Goal: Communication & Community: Answer question/provide support

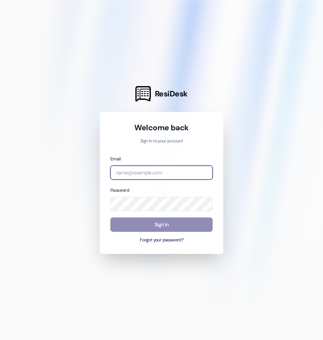
type input "automated-surveys-assetliving@assetliving.com"
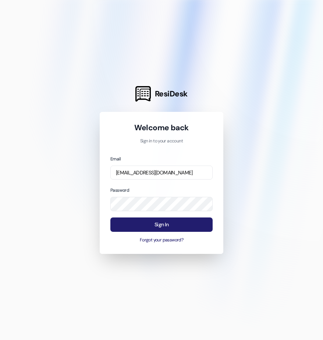
click at [194, 224] on button "Sign In" at bounding box center [162, 225] width 102 height 14
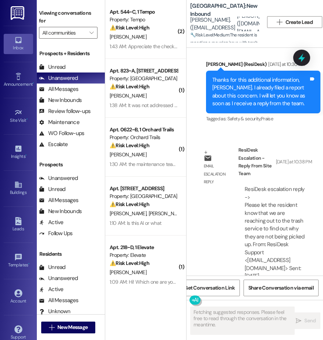
scroll to position [1314, 0]
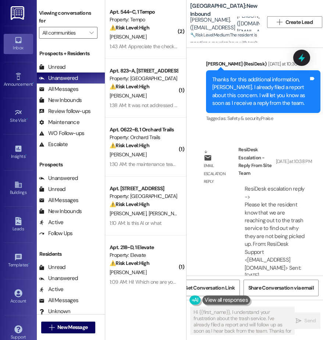
type textarea "Hi {{first_name}}, I understand your frustration about the trash service. I've …"
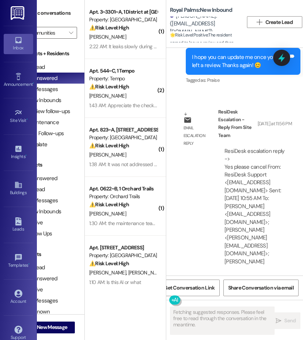
scroll to position [1810, 0]
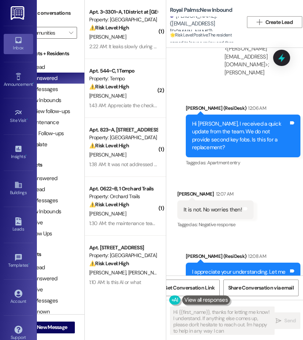
type textarea "Hi {{first_name}}, thanks for letting me know! I understand. If anything else c…"
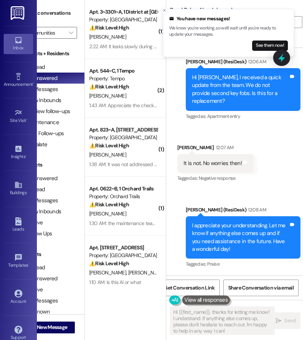
scroll to position [1896, 0]
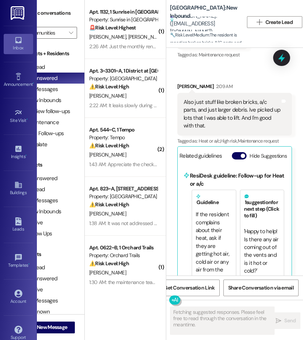
scroll to position [1981, 0]
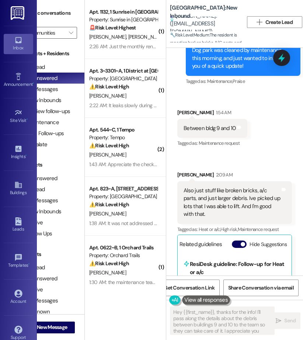
type textarea "Hey {{first_name}}, thanks for the info! I'll pass along the details about the …"
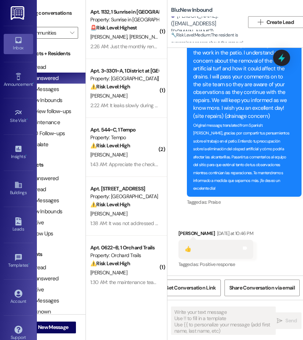
scroll to position [0, 26]
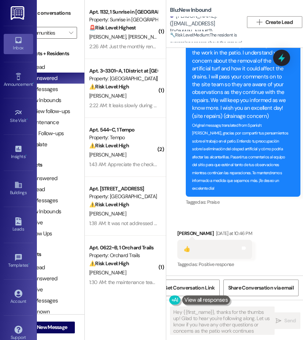
type textarea "Hey {{first_name}}, thanks for the thumbs up! Glad to hear you're following alo…"
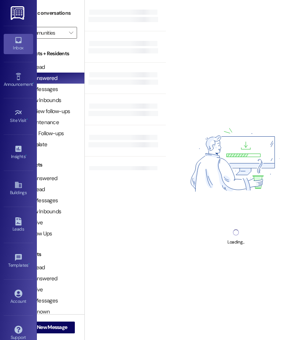
scroll to position [0, 26]
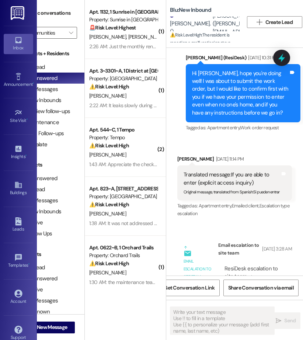
type textarea "Fetching suggested responses. Please feel free to read through the conversation…"
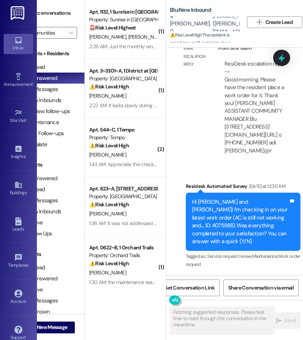
scroll to position [5247, 0]
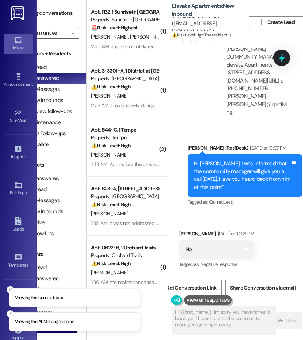
scroll to position [0, 26]
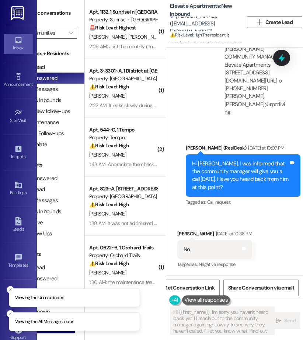
type textarea "Hi {{first_name}}, I'm sorry you haven't heard back yet. I'll reach out to the …"
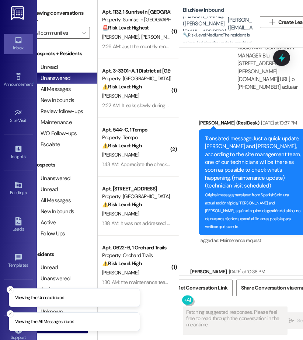
scroll to position [0, 26]
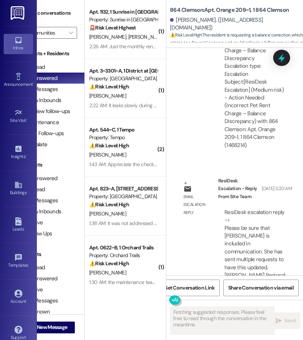
scroll to position [1171, 0]
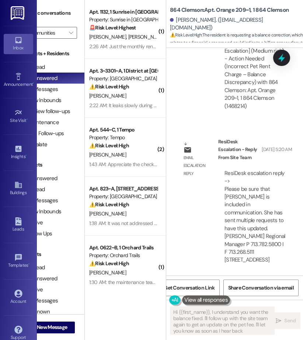
type textarea "Hi {{first_name}}, I understand you want the balance fixed. I'll follow up with…"
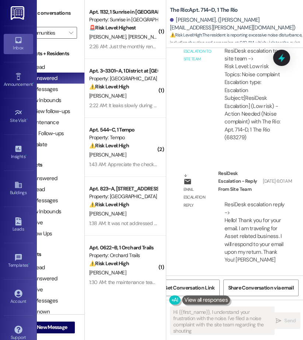
scroll to position [37099, 0]
type textarea "Hi {{first_name}}, I understand your frustration with the noise. I've filed a n…"
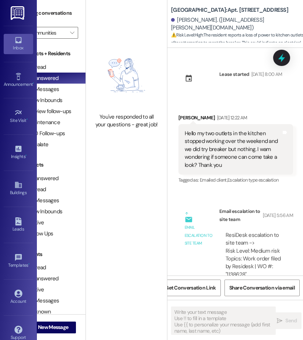
scroll to position [0, 26]
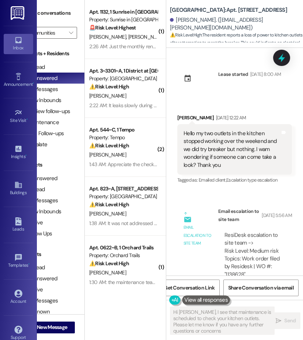
type textarea "Hi [PERSON_NAME], I see that maintenance is scheduled to check your kitchen out…"
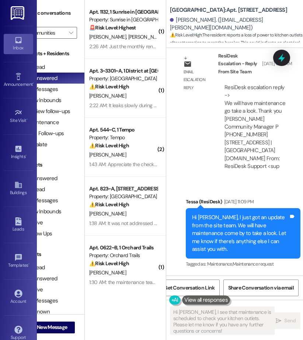
scroll to position [373, 0]
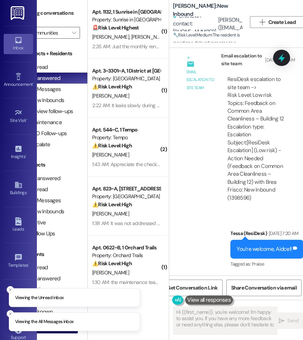
scroll to position [0, 26]
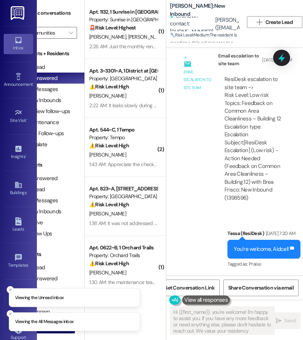
type textarea "Hi {{first_name}}, you're welcome! I'm happy to assist you. If you have any mor…"
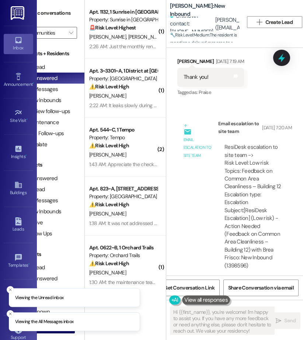
scroll to position [6248, 0]
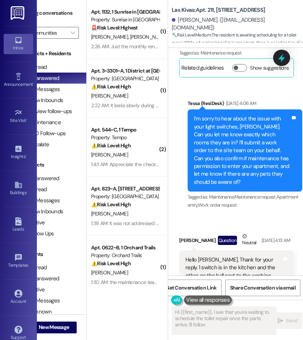
scroll to position [0, 26]
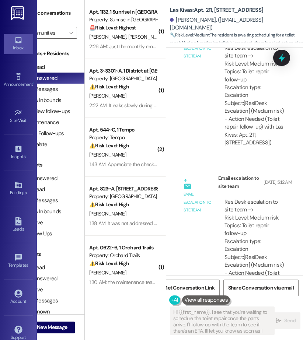
type textarea "Hi {{first_name}}, I see that you're waiting to schedule the toilet repair once…"
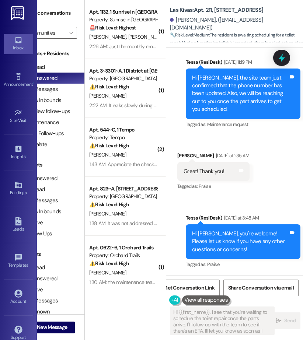
scroll to position [3739, 0]
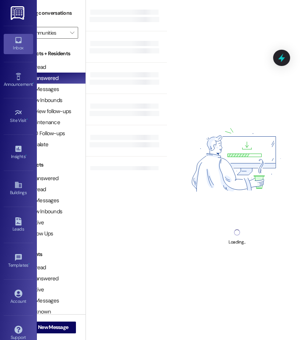
scroll to position [0, 26]
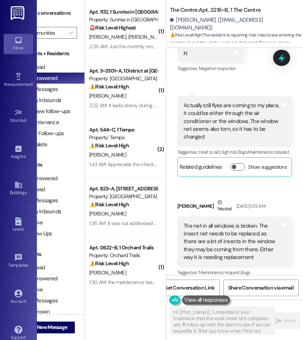
type textarea "Hi {{first_name}}, I understand your frustration that the work order isn't comp…"
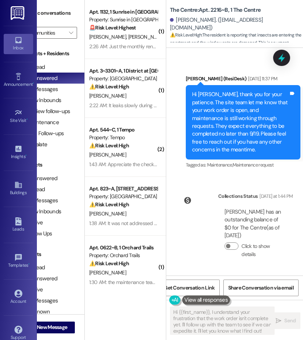
scroll to position [3225, 0]
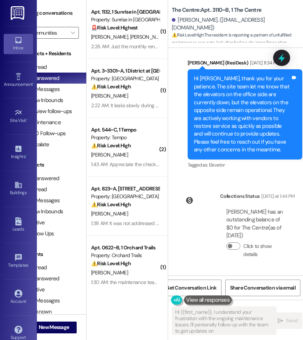
scroll to position [0, 26]
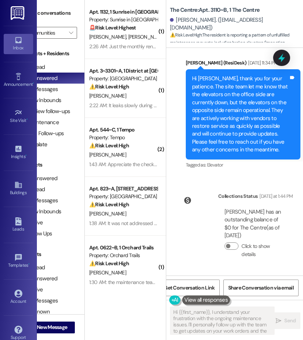
type textarea "Hi {{first_name}}, I understand your frustration with the ongoing maintenance i…"
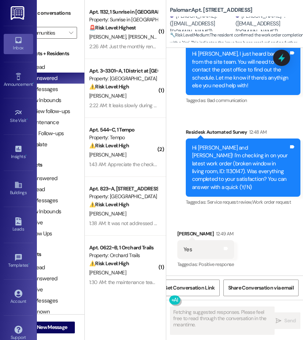
scroll to position [3578, 0]
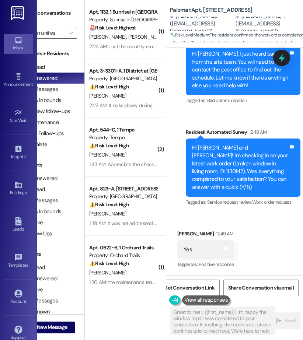
type textarea "Great to hear, {{first_name}}! I'm happy the window repair was completed to you…"
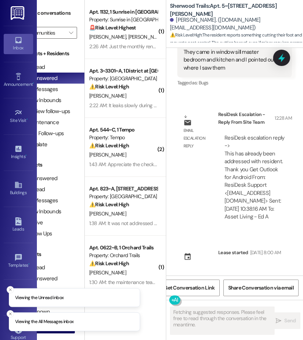
scroll to position [11772, 0]
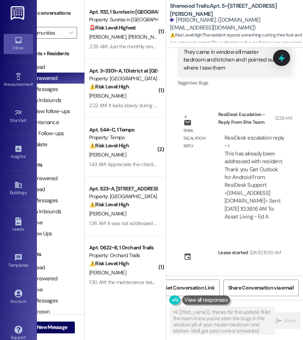
type textarea "Hi {{first_name}}, thanks for the update! I'll let the team know you've seen th…"
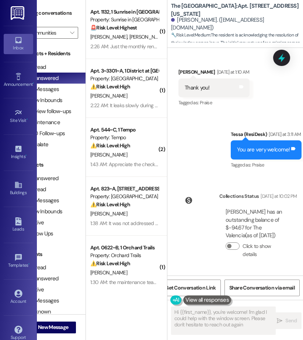
scroll to position [0, 26]
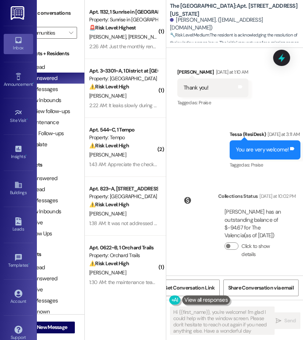
type textarea "Hi {{first_name}}, you're welcome! I'm glad I could help with the window screen…"
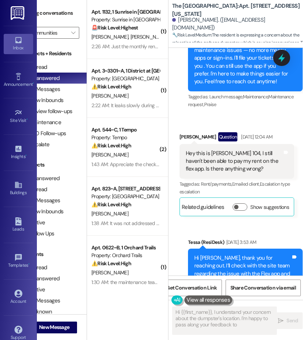
scroll to position [0, 26]
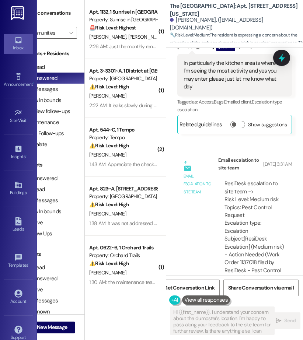
type textarea "Hi {{first_name}}, I understand your concern about the dumpster's location. I'm…"
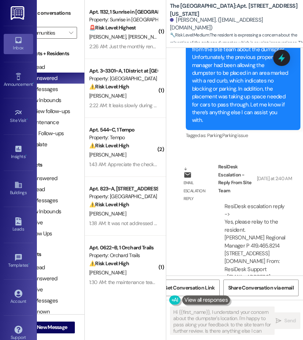
scroll to position [2919, 0]
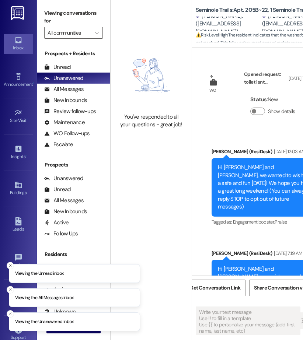
type textarea "Fetching suggested responses. Please feel free to read through the conversation…"
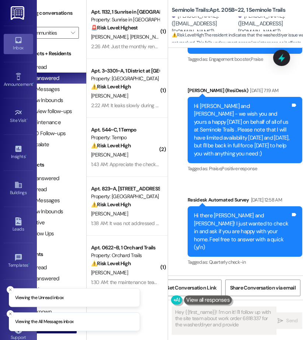
scroll to position [0, 26]
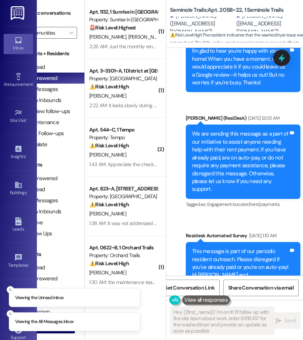
type textarea "Hey {{first_name}}! I'm on it! I'll follow up with the site team about work ord…"
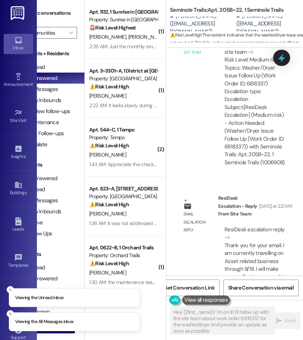
scroll to position [1974, 0]
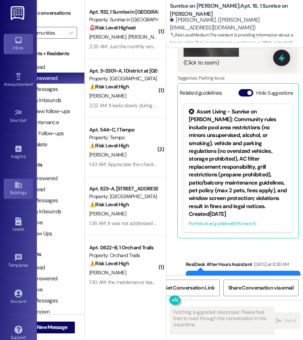
scroll to position [2701, 0]
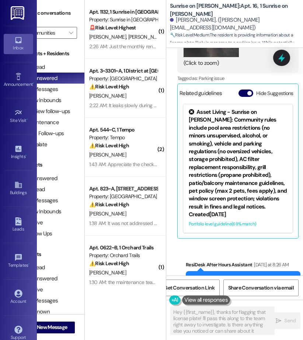
type textarea "Hey {{first_name}}, thanks for flagging that license plate! I'll pass this alon…"
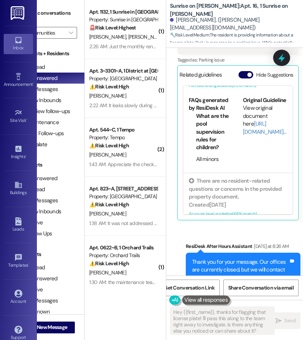
scroll to position [2796, 0]
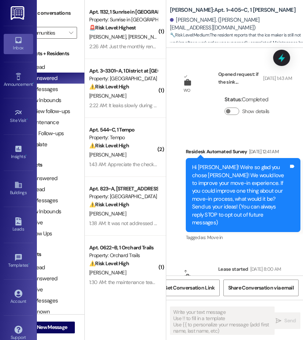
scroll to position [132, 0]
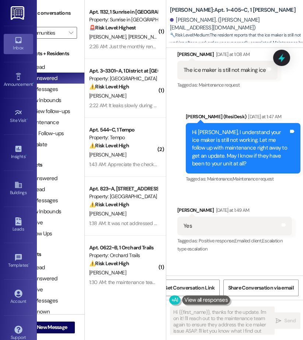
type textarea "Hi {{first_name}}, thanks for the update. I'm on it! I'll reach out to the main…"
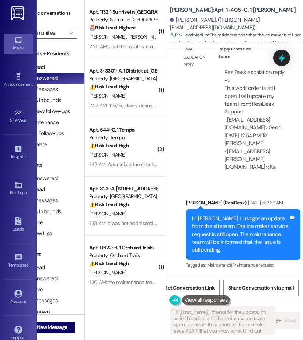
scroll to position [1073, 0]
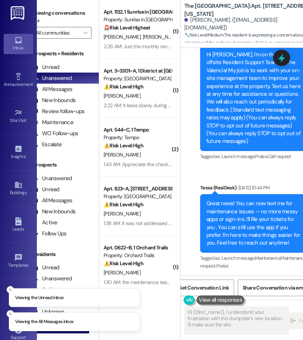
scroll to position [0, 26]
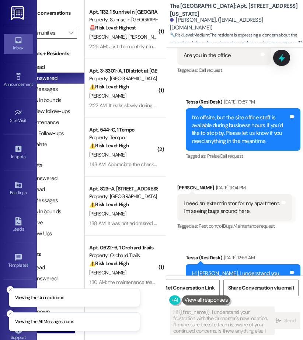
type textarea "Hi {{first_name}}, I understand your frustration with the dumpster's new locati…"
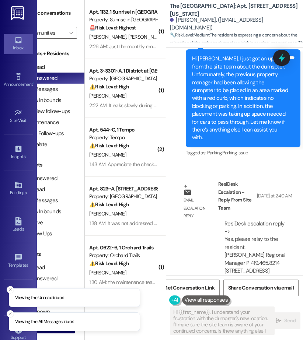
scroll to position [3030, 0]
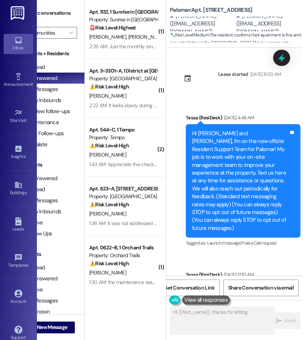
scroll to position [1947, 0]
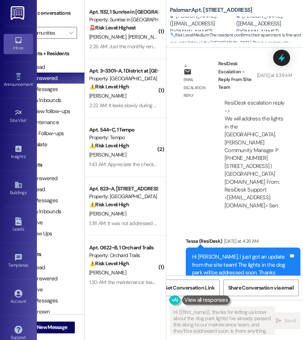
type textarea "Hi {{first_name}}, thanks for letting us know about the dog park lights! I've a…"
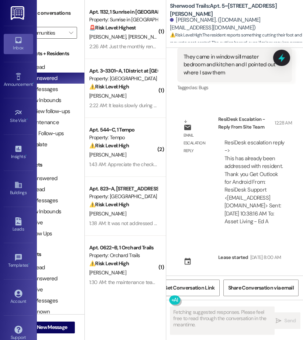
scroll to position [11597, 0]
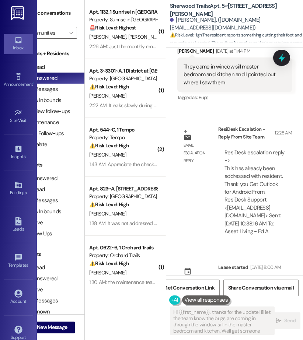
type textarea "Hi {{first_name}}, thanks for the update! I'll let the team know the bugs are c…"
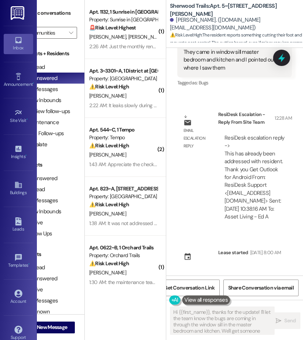
scroll to position [11787, 0]
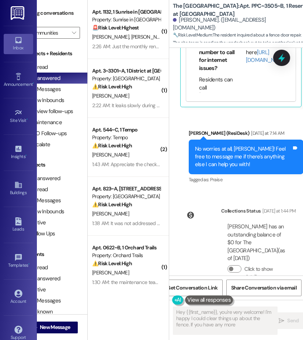
scroll to position [0, 26]
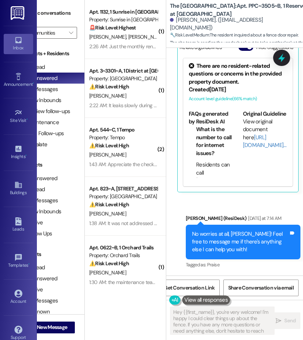
type textarea "Hey {{first_name}}, you're very welcome! I'm happy I could clear things up abou…"
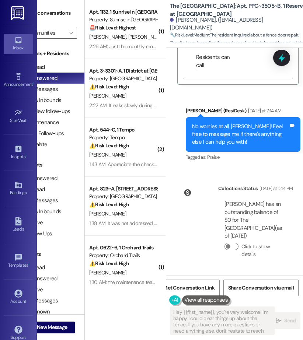
scroll to position [2433, 0]
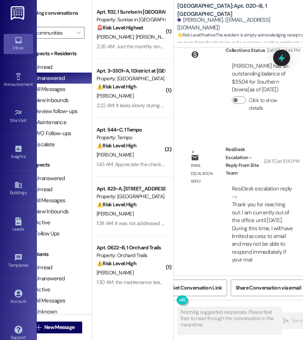
scroll to position [0, 26]
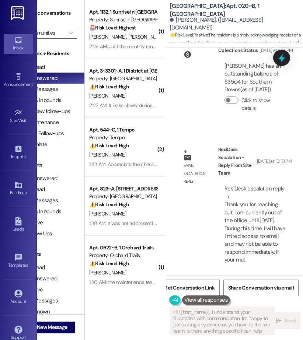
type textarea "Hi {{first_name}}, I understand your frustration with communication. I'm happy …"
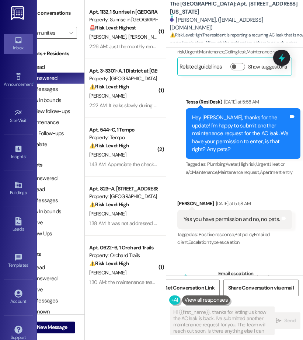
type textarea "Hi {{first_name}}, thanks for letting us know the AC leak is back. I've submitt…"
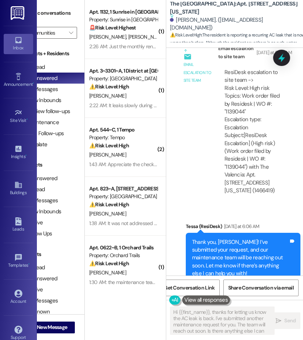
scroll to position [2036, 0]
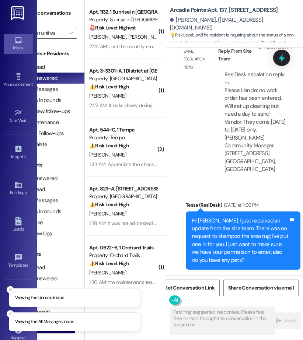
scroll to position [1635, 0]
type textarea "Hey {{first_name}}! I've submitted a request to shampoo your area rug and want …"
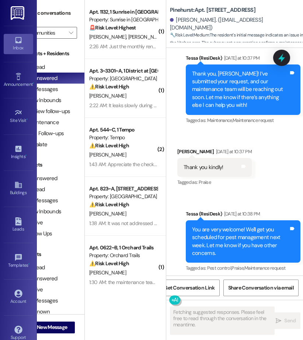
scroll to position [2948, 0]
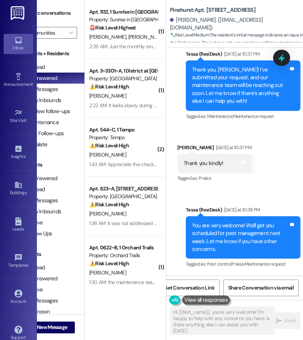
type textarea "Hi {{first_name}}, you're very welcome! I'm happy to help with any concerns you…"
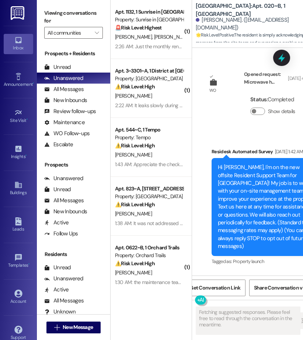
type textarea "Fetching suggested responses. Please feel free to read through the conversation…"
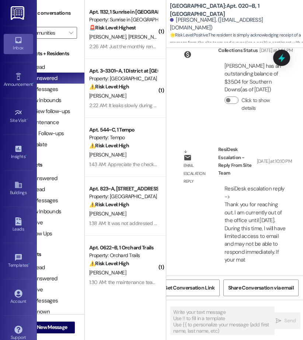
scroll to position [21981, 0]
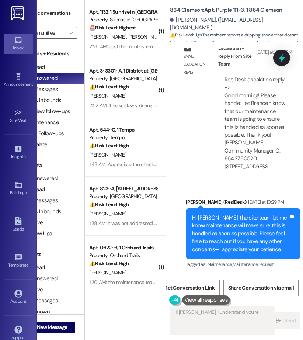
scroll to position [1317, 0]
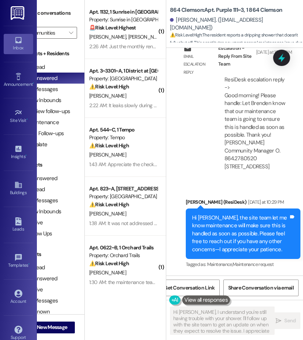
type textarea "Hi Brenden, I understand you're still having trouble with your shower. I'll fol…"
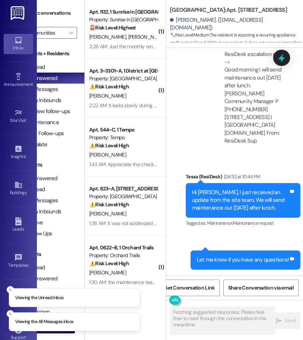
scroll to position [2497, 0]
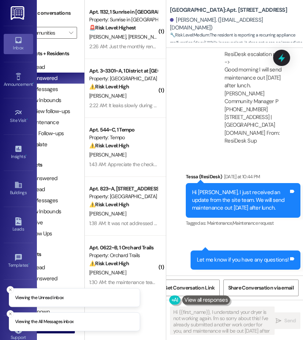
type textarea "Hi {{first_name}}, I understand your dryer is not working again. I'm so sorry a…"
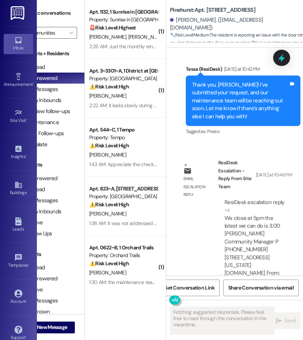
scroll to position [1209, 0]
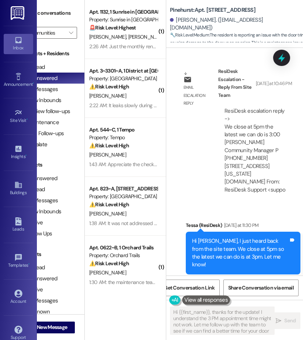
type textarea "Hi {{first_name}}, thanks for the update! I understand the 3 PM appointment tim…"
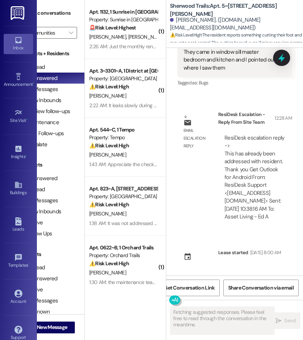
scroll to position [11787, 0]
type textarea "Hi {{first_name}}, I understand you're seeing bugs in your window sill, master …"
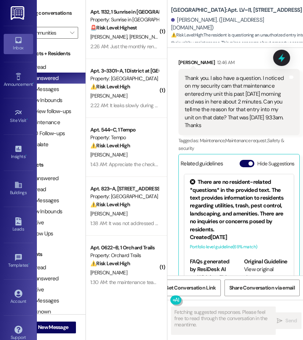
scroll to position [0, 26]
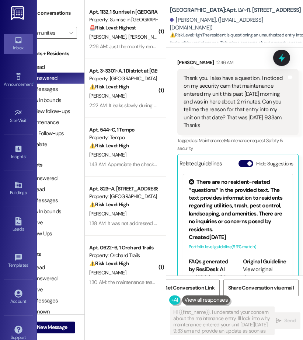
type textarea "Hi {{first_name}}, I understand your concern about the maintenance entry. I'll …"
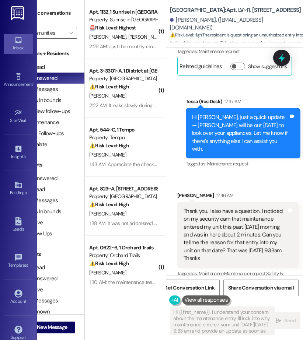
scroll to position [2443, 0]
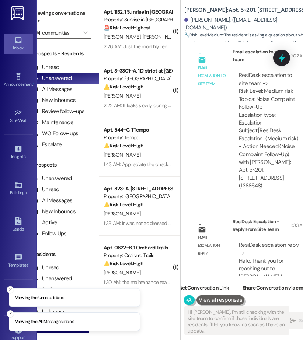
scroll to position [0, 26]
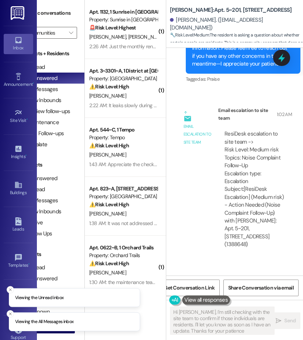
type textarea "Hi [PERSON_NAME], I'm still checking with the site team to confirm if those ind…"
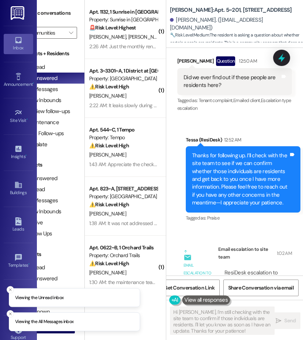
scroll to position [964, 0]
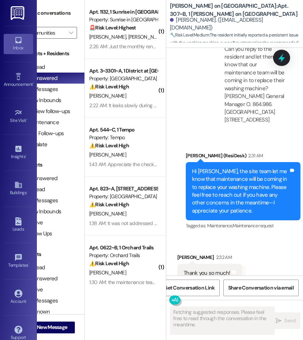
scroll to position [1300, 0]
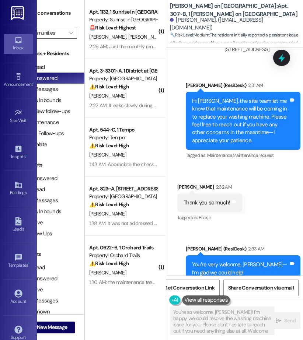
type textarea "You're so welcome, Maggie! I'm happy we could resolve the washing machine issue…"
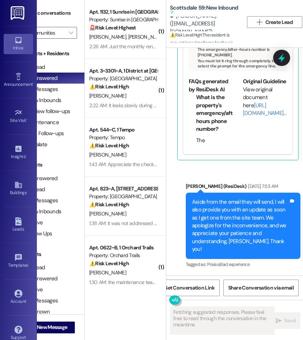
scroll to position [3503, 0]
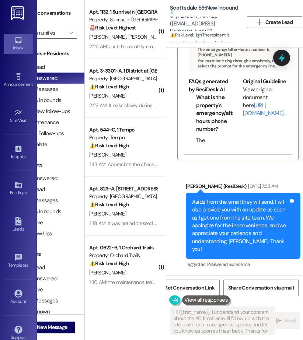
type textarea "Hi {{first_name}}, I understand your concern about the AC timeframe. I'll follo…"
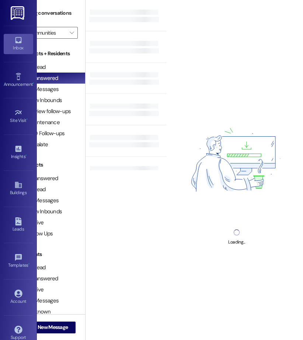
scroll to position [0, 26]
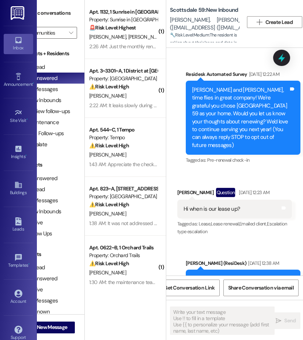
type textarea "Fetching suggested responses. Please feel free to read through the conversation…"
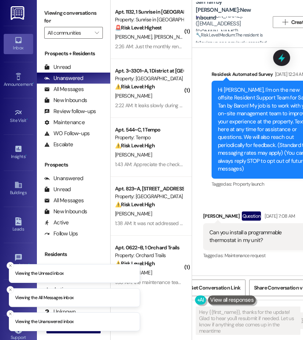
type textarea "Hey {{first_name}}, thanks for the update! Glad to hear you'll resubmit if need…"
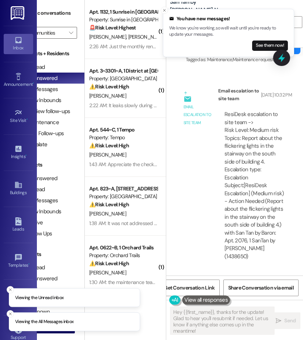
scroll to position [1953, 0]
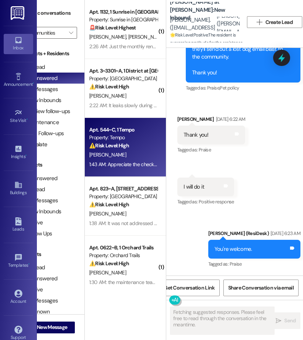
scroll to position [1755, 0]
type textarea "Hey {{first_name}}! You're very welcome! I'm glad I could help. Let me know if …"
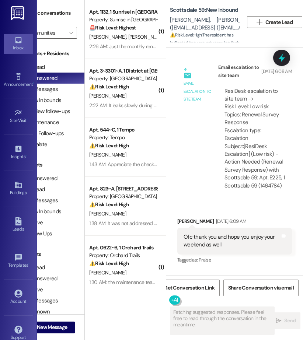
scroll to position [1241, 0]
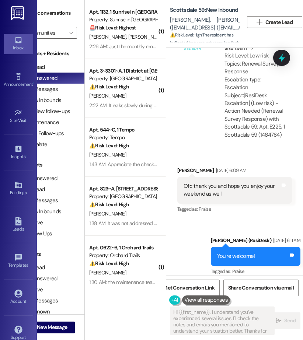
type textarea "Hi {{first_name}}, I understand you've experienced several issues. I'll check t…"
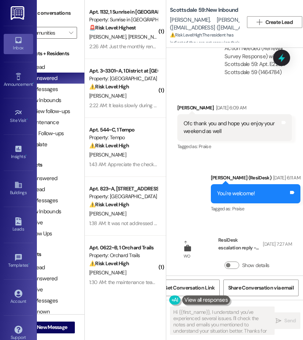
scroll to position [1378, 0]
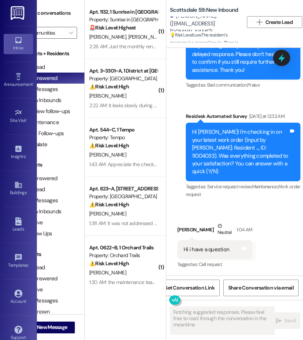
scroll to position [3442, 0]
type textarea "Hi {{first_name}}! I'm happy to help with your question. Please let me know wha…"
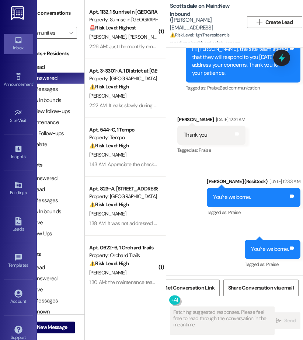
scroll to position [10358, 0]
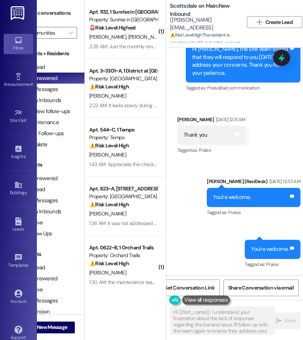
type textarea "Hi {{first_name}}, I understand your frustration about the lack of response reg…"
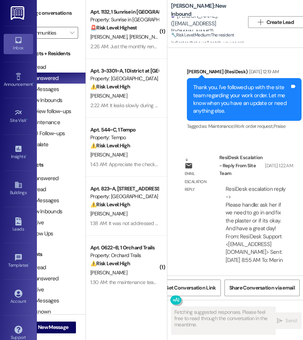
scroll to position [0, 26]
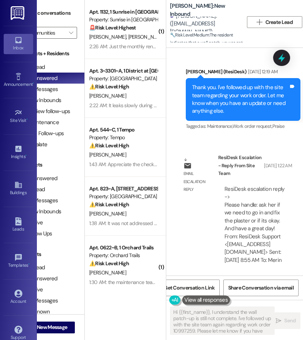
type textarea "Hi {{first_name}}, I understand the wall patch-up is still not complete. I've f…"
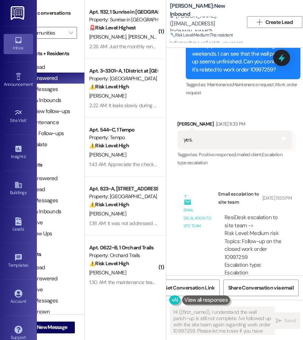
scroll to position [1727, 0]
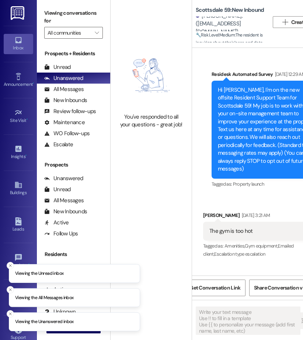
type textarea "Fetching suggested responses. Please feel free to read through the conversation…"
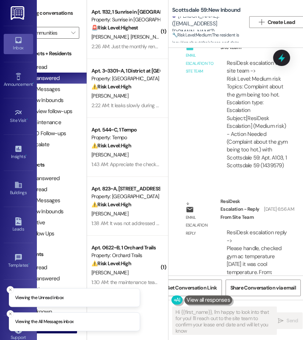
scroll to position [0, 26]
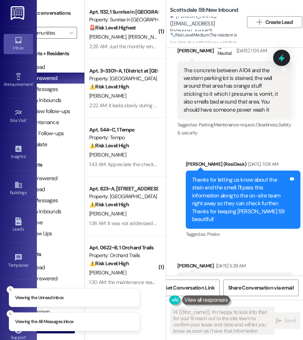
type textarea "Hi {{first_name}}, I'm happy to look into that for you! I'll reach out to the s…"
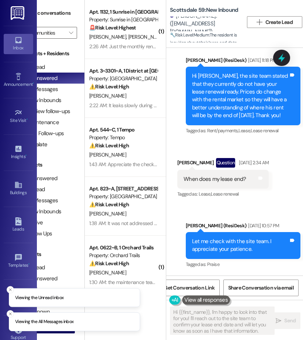
scroll to position [3454, 0]
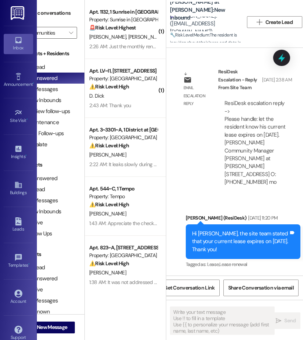
scroll to position [799, 0]
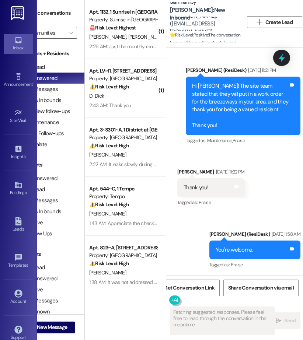
scroll to position [980, 0]
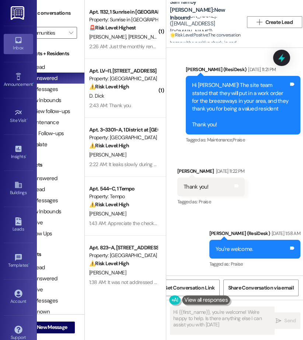
type textarea "Hi {{first_name}}, you're welcome! We're happy to help. Is there anything else …"
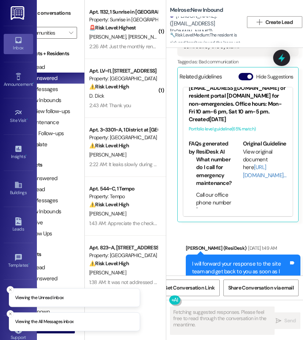
scroll to position [3301, 0]
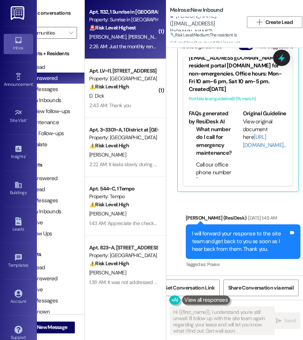
type textarea "Hi {{first_name}}, I understand you're still unwell. I'll follow up with the si…"
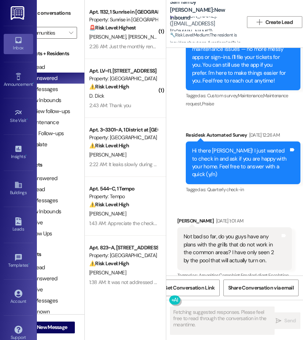
scroll to position [193, 0]
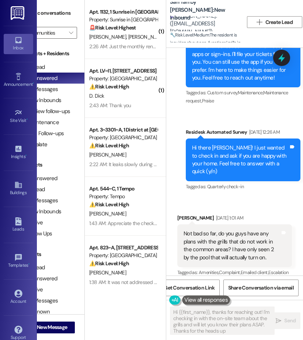
type textarea "Hi {{first_name}}, thanks for reaching out! I'm checking in with the on-site te…"
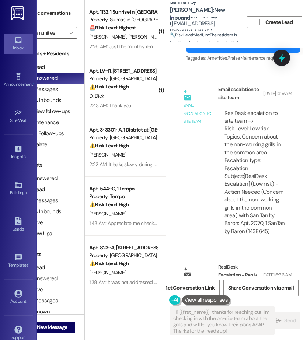
scroll to position [507, 0]
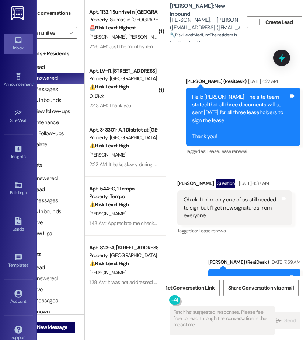
scroll to position [838, 0]
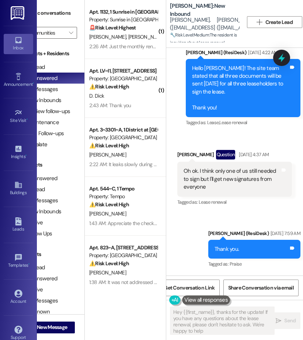
type textarea "Hey {{first_name}}, thanks for the update! If you have any questions about the …"
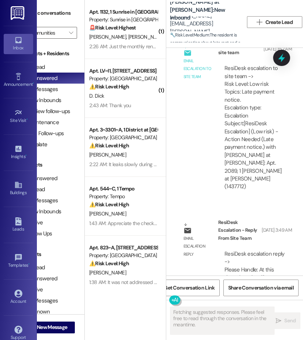
scroll to position [1780, 0]
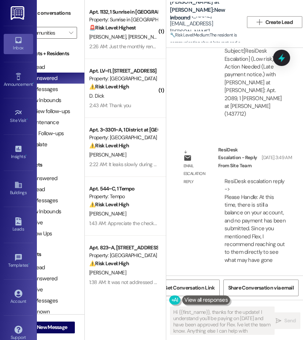
type textarea "Hi {{first_name}}, thanks for the update! I understand you'll be paying on Sept…"
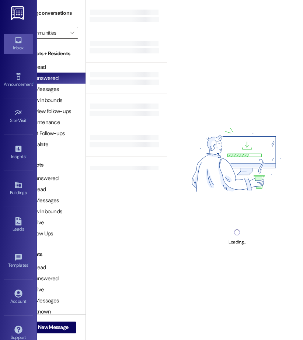
scroll to position [0, 26]
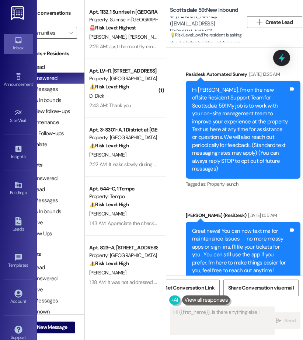
type textarea "Hi {{first_name}}, is there anything else I"
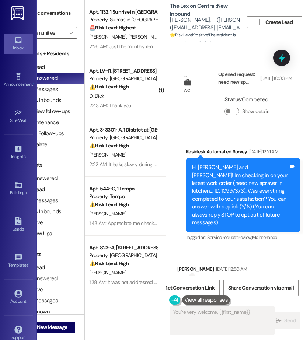
type textarea "You're very welcome, {{first_name}}! Glad"
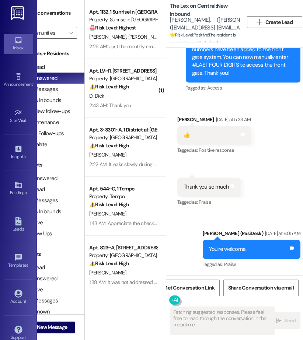
scroll to position [4737, 0]
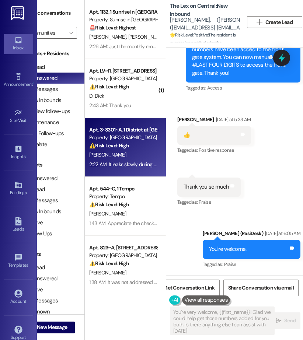
type textarea "You're very welcome, {{first_name}}! Glad we could help get those numbers added…"
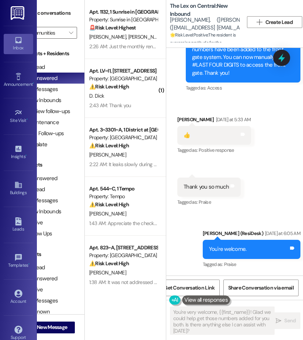
scroll to position [4800, 0]
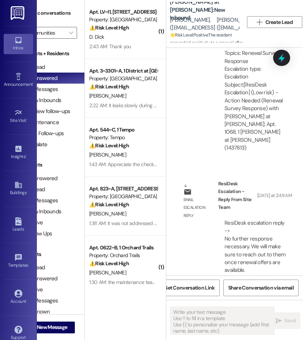
scroll to position [1352, 0]
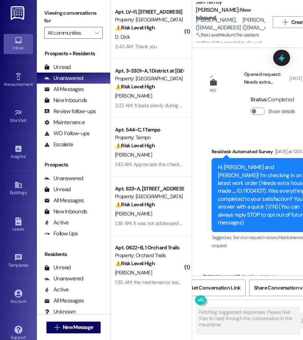
scroll to position [0, 26]
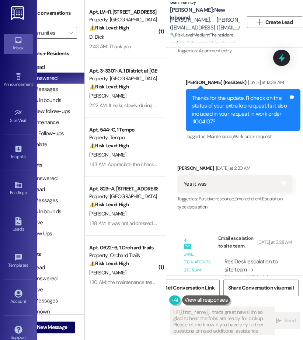
type textarea "Hi {{first_name}}, that's great news! I'm so glad to hear the fobs are ready fo…"
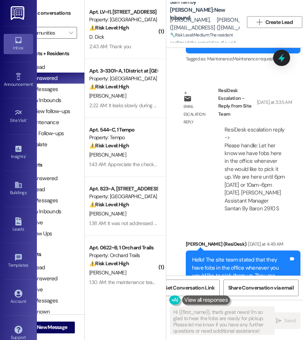
scroll to position [810, 0]
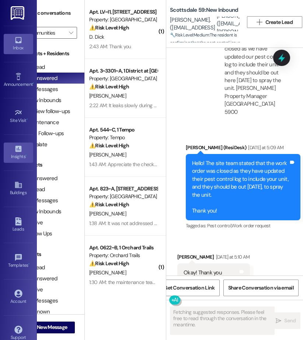
scroll to position [1307, 0]
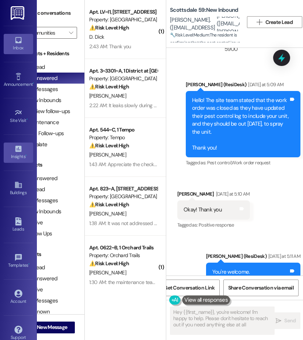
type textarea "Hey {{first_name}}, you're welcome! I'm happy to help. Please don't hesitate to…"
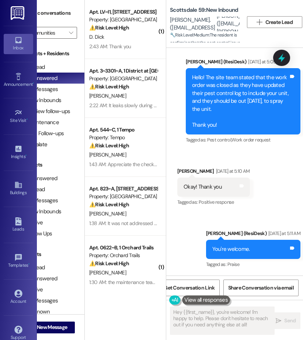
scroll to position [1370, 0]
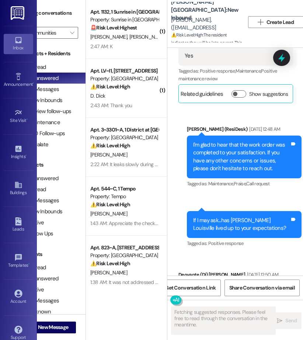
scroll to position [0, 26]
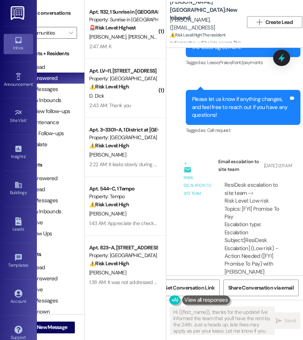
type textarea "Hi {{first_name}}, thanks for the update! I've informed the team that you'll ha…"
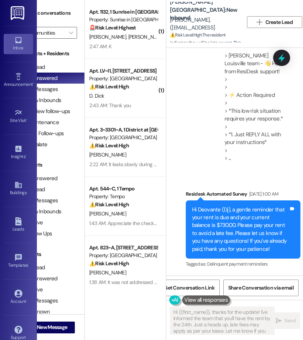
scroll to position [5079, 0]
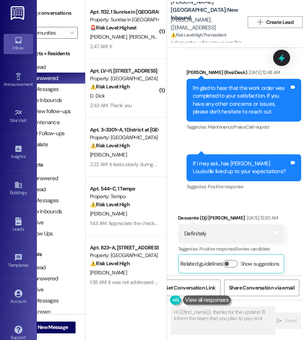
scroll to position [0, 26]
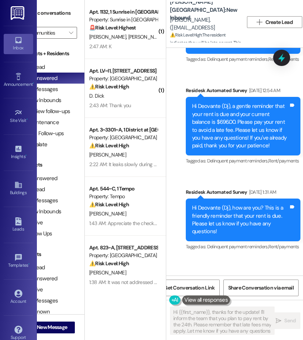
type textarea "Hi {{first_name}}, thanks for the update! I'll inform the team that you plan to…"
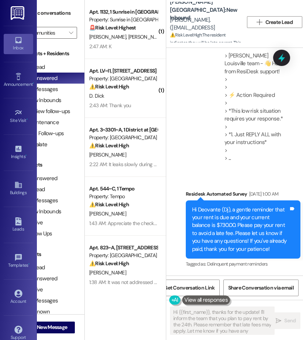
scroll to position [5079, 0]
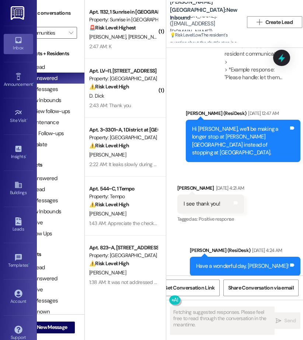
scroll to position [839, 0]
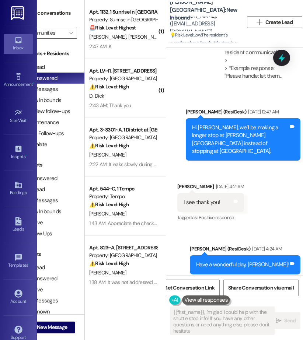
type textarea "{{first_name}}, I'm glad I could help with the shuttle stop info! If you have a…"
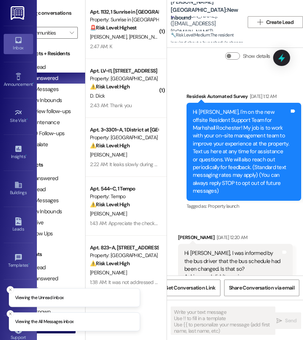
scroll to position [0, 26]
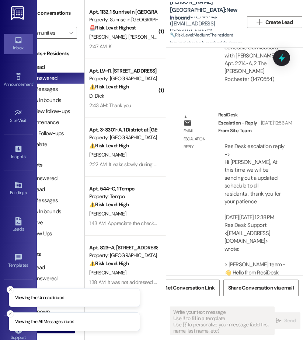
type textarea "Fetching suggested responses. Please feel free to read through the conversation…"
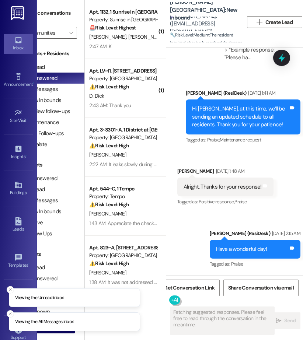
scroll to position [921, 0]
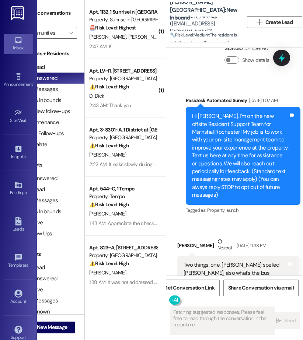
scroll to position [261, 0]
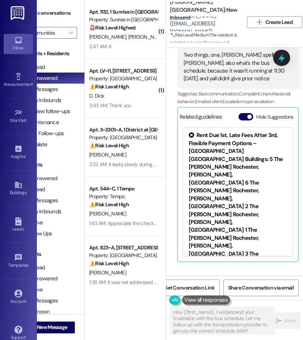
type textarea "Hey {{first_name}}, I understand your frustration with the bus schedule. Let me…"
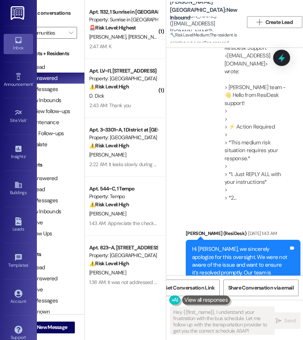
scroll to position [1072, 0]
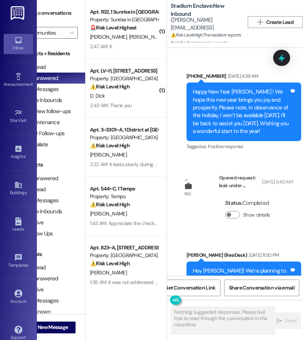
scroll to position [0, 26]
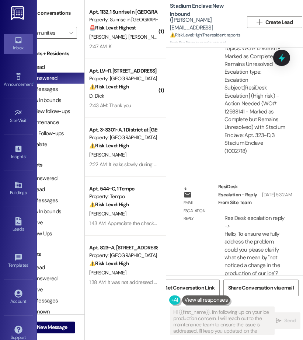
type textarea "Hi {{first_name}}, I'm following up on your ice production concern. I will reac…"
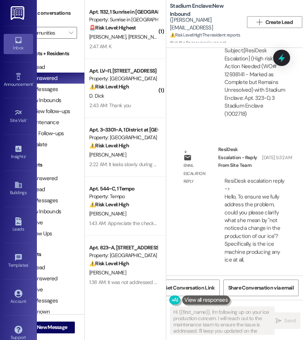
scroll to position [3937, 0]
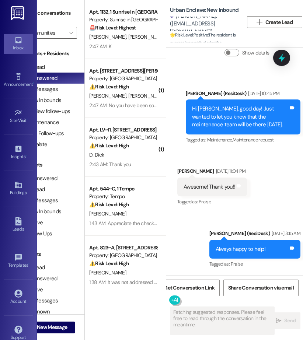
scroll to position [1085, 0]
type textarea "Hey {{first_name}}! Glad you're excited about the maintenance team's visit [DAT…"
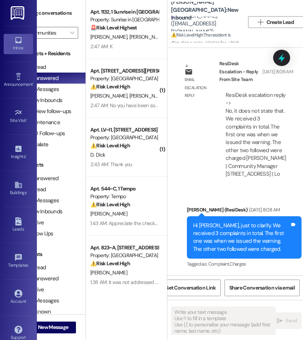
scroll to position [0, 26]
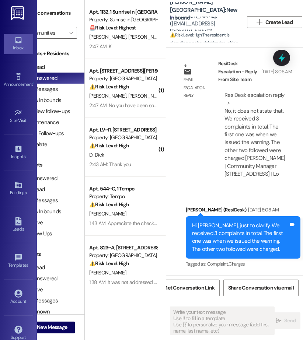
type textarea "Fetching suggested responses. Please feel free to read through the conversation…"
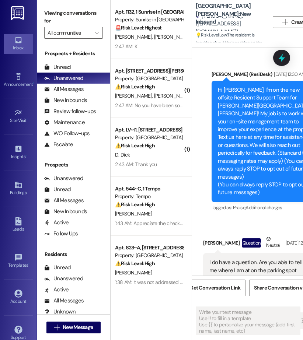
type textarea "Fetching suggested responses. Please feel free to read through the conversation…"
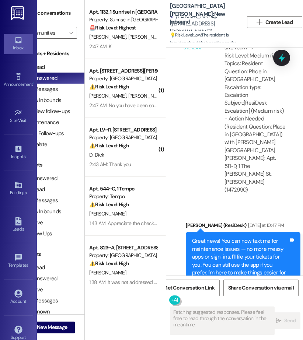
scroll to position [1331, 0]
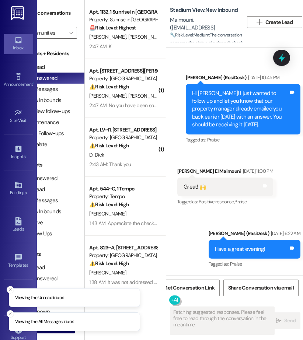
scroll to position [7652, 0]
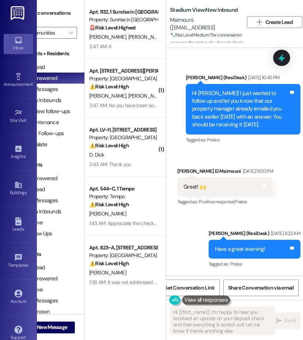
type textarea "Hi {{first_name}}, I'm happy to hear you received an update on your deposit che…"
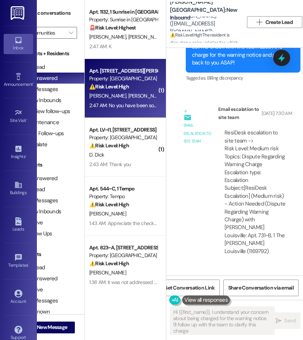
scroll to position [6432, 0]
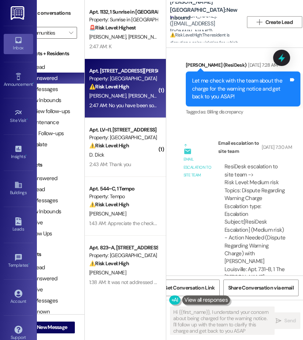
type textarea "Hi {{first_name}}, I understand your concern about being charged for the warnin…"
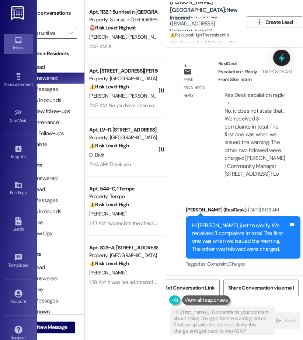
scroll to position [6960, 0]
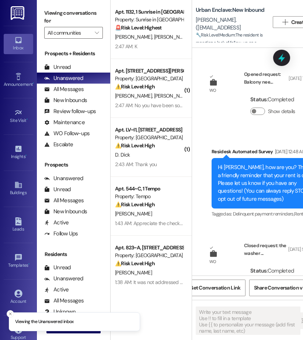
type textarea "Fetching suggested responses. Please feel free to read through the conversation…"
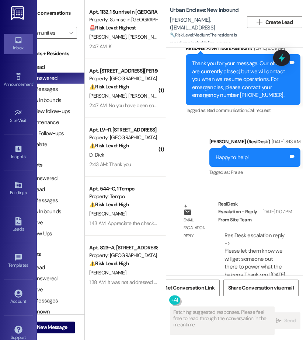
scroll to position [1191, 0]
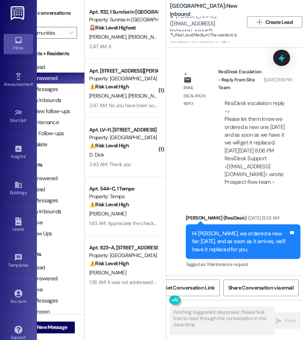
scroll to position [955, 0]
type textarea "Hi {{first_name}}, I understand you're looking for an estimated time. I'll chec…"
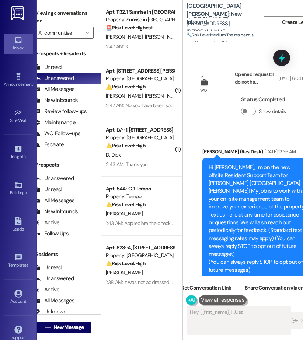
scroll to position [0, 26]
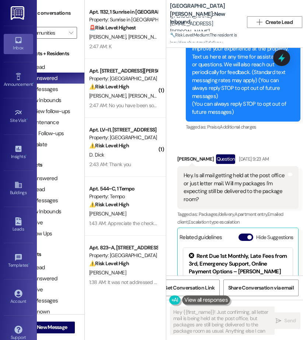
type textarea "Hey {{first_name}}! Just confirming, all letter mail is being held at the post …"
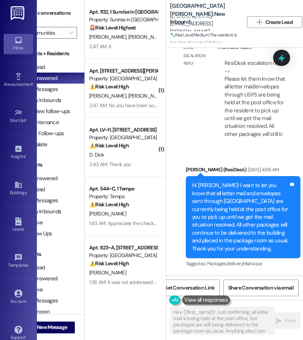
scroll to position [1041, 0]
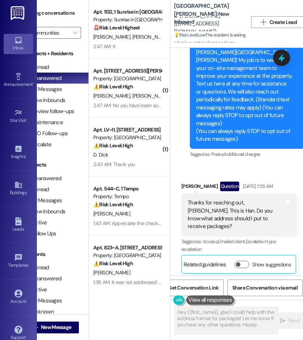
scroll to position [0, 26]
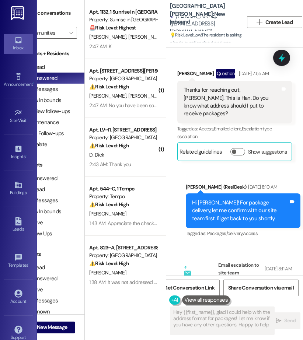
type textarea "Hey {{first_name}}, glad I could help with the address format for packages! Let…"
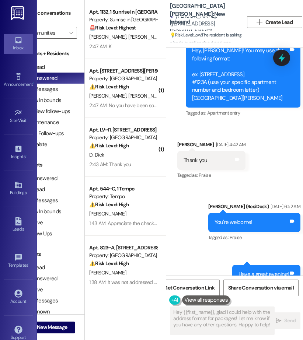
scroll to position [846, 0]
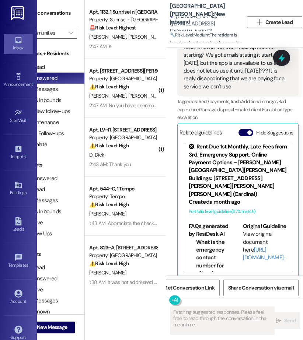
scroll to position [15, 0]
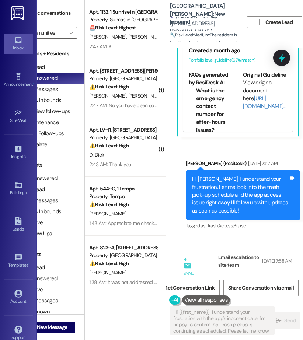
type textarea "Hi {{first_name}}, I understand your frustration with the app's incorrect date.…"
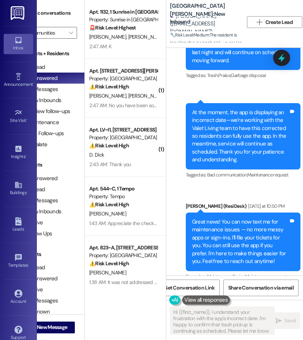
scroll to position [959, 0]
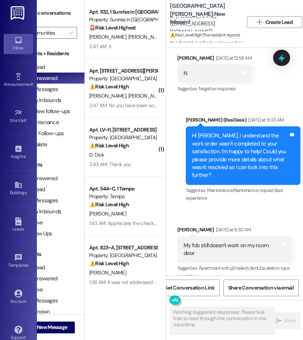
scroll to position [1172, 0]
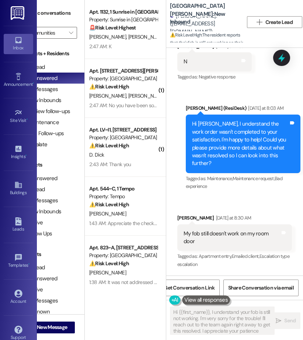
type textarea "Hi {{first_name}}, I understand your fob is still not working. I'm very sorry f…"
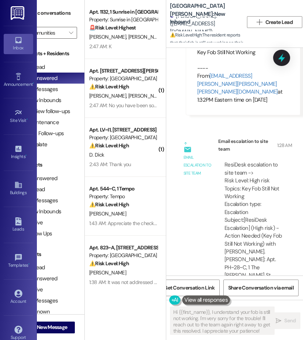
scroll to position [1694, 0]
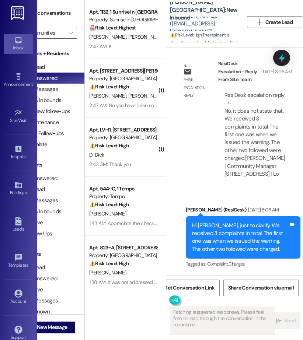
scroll to position [6960, 0]
type textarea "Hi {{first_name}}, I understand your concern about being charged for the warnin…"
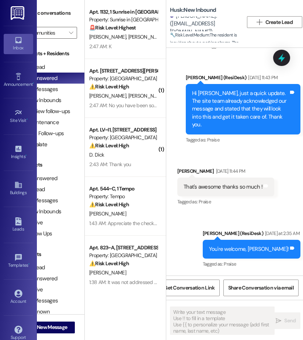
scroll to position [1809, 0]
type textarea "Fetching suggested responses. Please feel free to read through the conversation…"
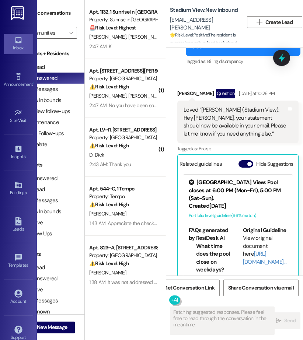
scroll to position [8295, 0]
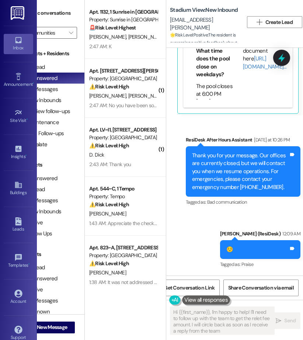
type textarea "Hi {{first_name}}, I'm happy to help! I'll need to follow up with the team to g…"
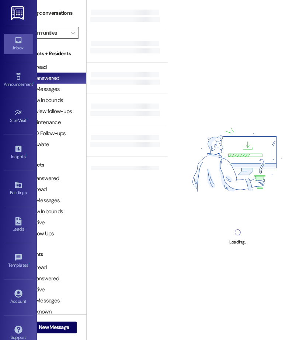
scroll to position [0, 26]
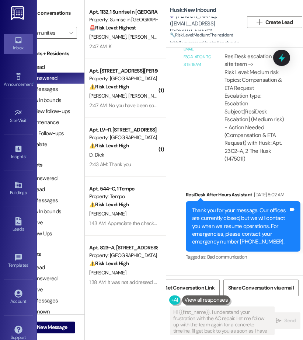
type textarea "Hi {{first_name}}, I understand your frustration with the AC repair. Let me fol…"
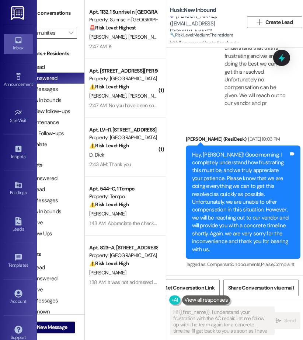
scroll to position [3351, 0]
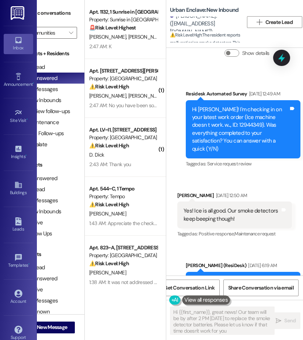
type textarea "Hi {{first_name}}, great news! Our team will be by after 2 PM [DATE] to replace…"
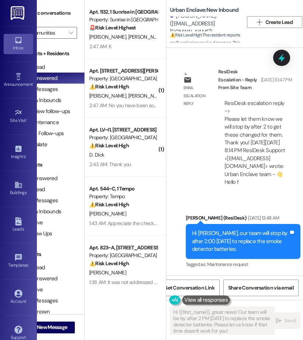
scroll to position [904, 0]
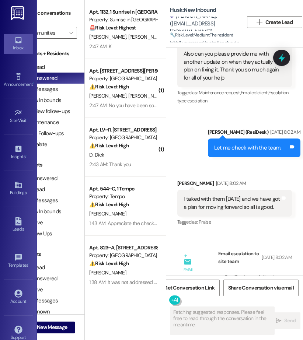
scroll to position [2761, 0]
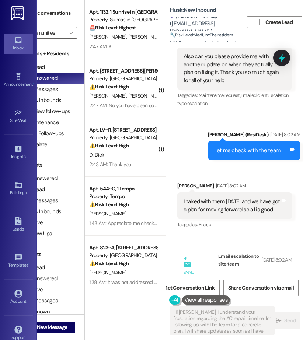
type textarea "Hi [PERSON_NAME], I understand your frustration regarding the AC repair timelin…"
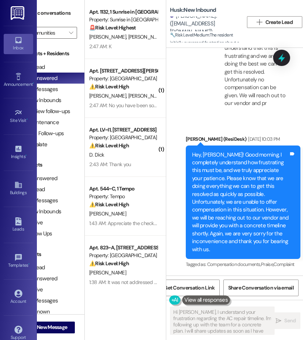
scroll to position [3351, 0]
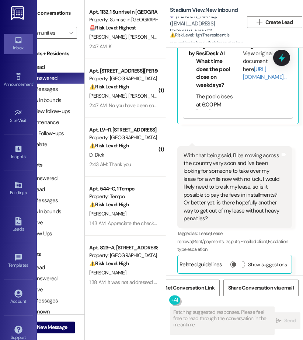
scroll to position [1739, 0]
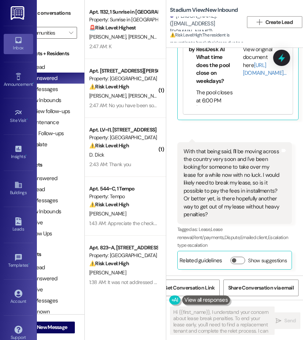
type textarea "Hi {{first_name}}, I understand your concern about lease break penalties. To en…"
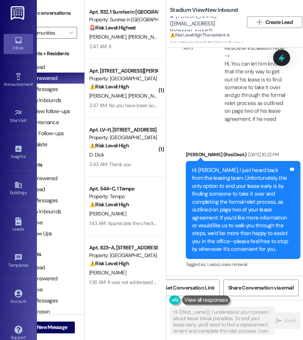
scroll to position [2500, 0]
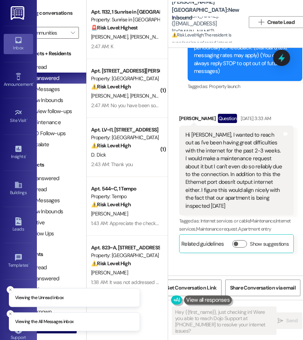
scroll to position [0, 26]
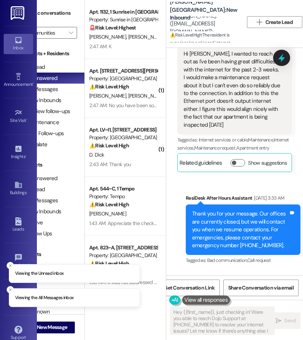
type textarea "Hey {{first_name}}, just checking in! Were you able to reach Dojo Support at (8…"
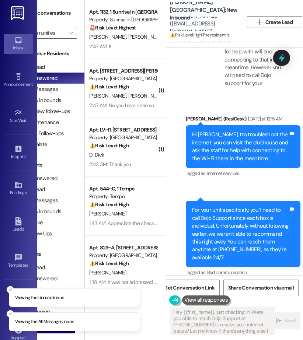
scroll to position [1120, 0]
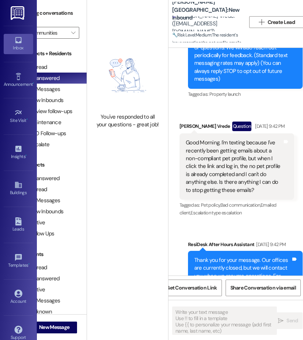
scroll to position [0, 26]
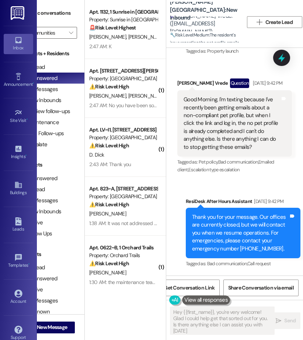
type textarea "Hey {{first_name}}, you're very welcome! Glad I could help get that sorted out …"
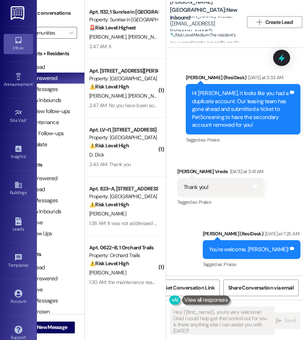
scroll to position [971, 0]
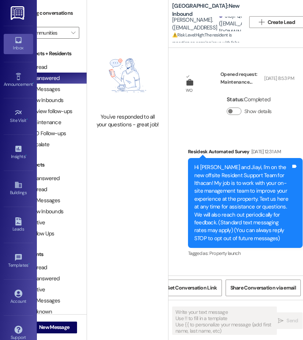
scroll to position [0, 26]
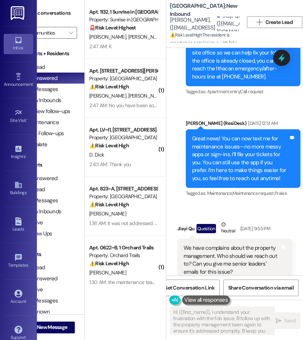
type textarea "Hi {{first_name}}, I understand your frustration with the fob issue. I'll follo…"
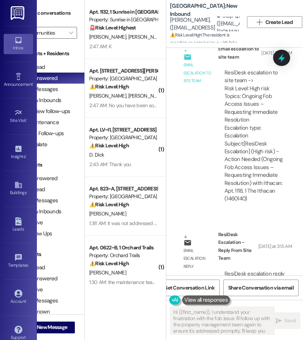
scroll to position [1360, 0]
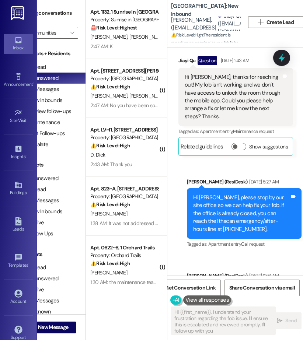
scroll to position [0, 26]
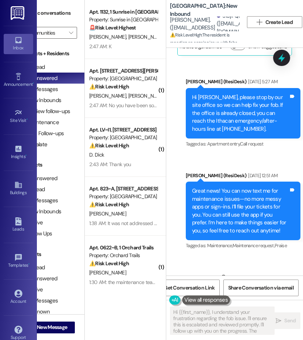
type textarea "Hi {{first_name}}, I understand your frustration regarding the fob issue. I'll …"
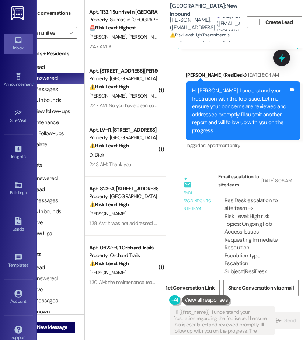
scroll to position [1360, 0]
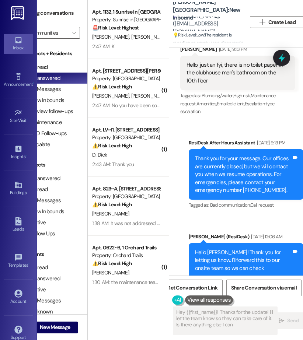
scroll to position [0, 26]
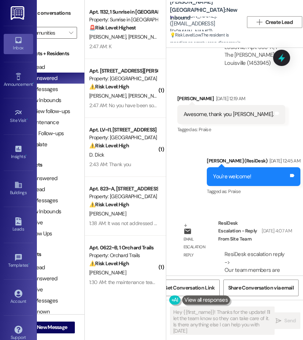
type textarea "Hey {{first_name}}! Thanks for the update! I'll let the team know so they can t…"
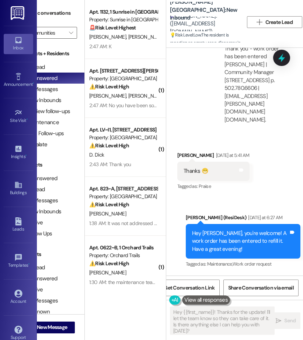
scroll to position [1830, 0]
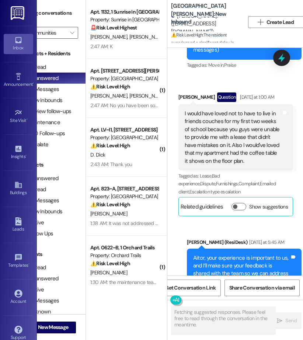
scroll to position [0, 26]
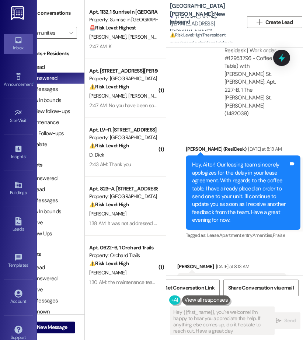
type textarea "Hey {{first_name}}, you're welcome! I'm happy to hear you appreciate the help. …"
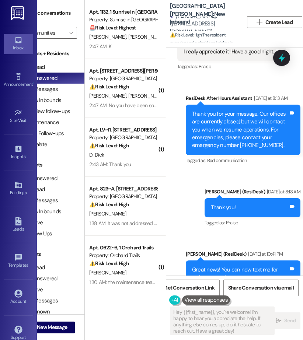
scroll to position [1136, 0]
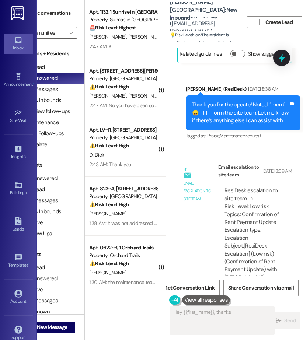
scroll to position [10275, 0]
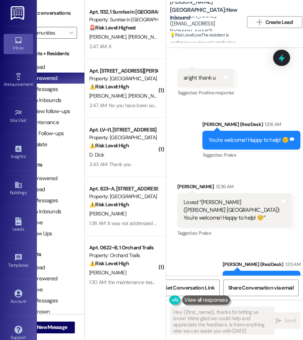
type textarea "Hey {{first_name}}, thanks for letting us know! We're glad we could help and ap…"
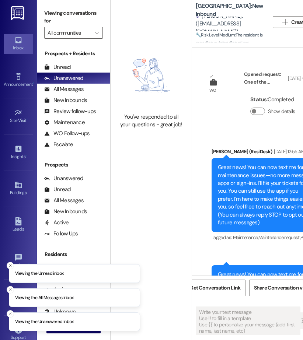
type textarea "Fetching suggested responses. Please feel free to read through the conversation…"
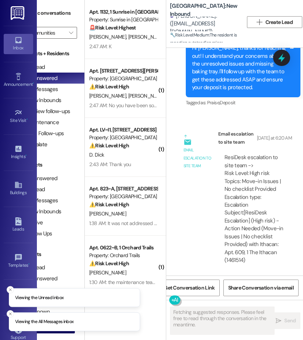
scroll to position [1137, 0]
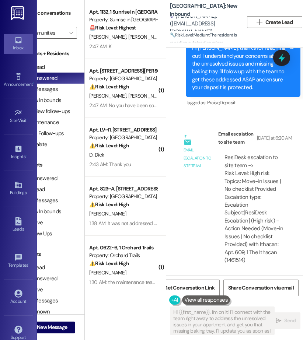
type textarea "Hi {{first_name}}, I'm on it! I'll connect with the team right away to address …"
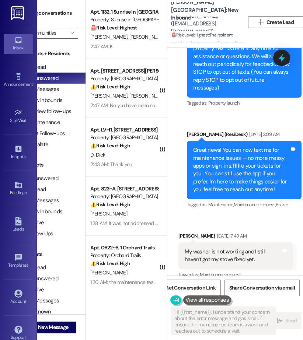
scroll to position [0, 26]
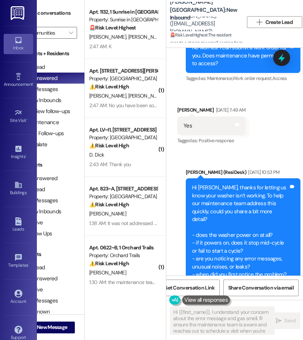
type textarea "Hi {{first_name}}, I understand your concern about the error message and gas sm…"
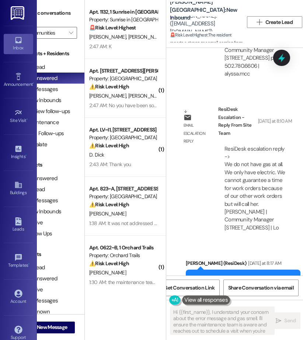
scroll to position [2612, 0]
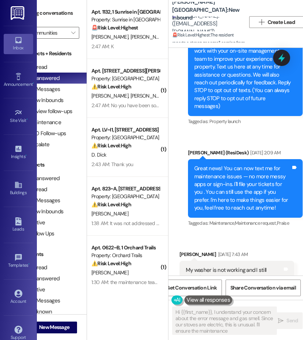
scroll to position [0, 26]
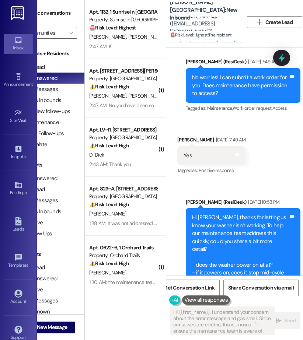
type textarea "Hi {{first_name}}, I understand your concern about the error message and gas sm…"
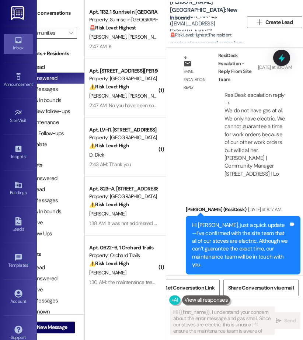
scroll to position [2612, 0]
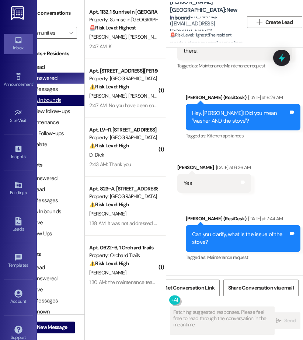
scroll to position [1343, 0]
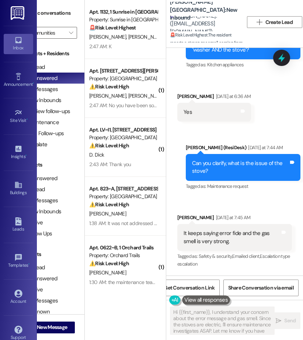
type textarea "Hi {{first_name}}, I understand your concern about the error message and gas sm…"
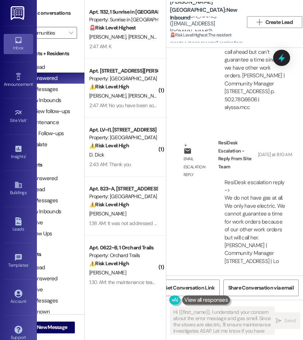
scroll to position [2612, 0]
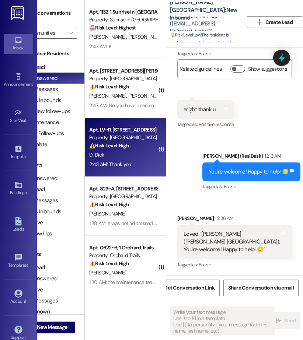
scroll to position [10213, 0]
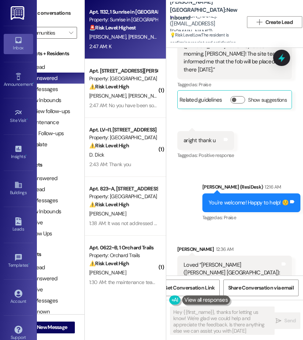
type textarea "Hey {{first_name}}, thanks for letting us know! We're glad we could help and ap…"
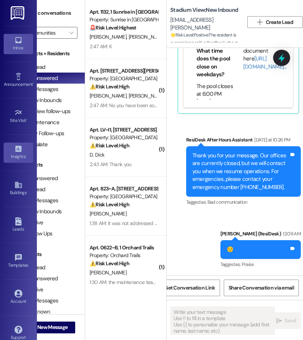
scroll to position [0, 26]
type textarea "Fetching suggested responses. Please feel free to read through the conversation…"
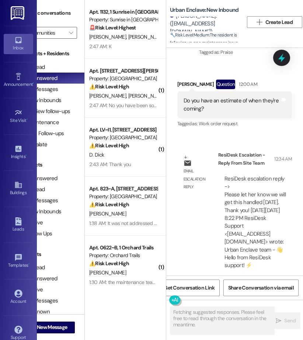
scroll to position [1636, 0]
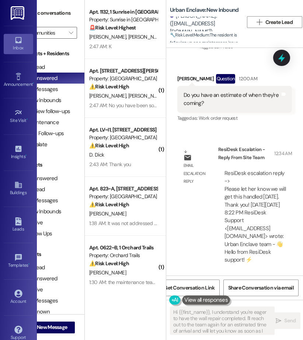
type textarea "Hi {{first_name}}, I understand you're eager to have the wall repair completed.…"
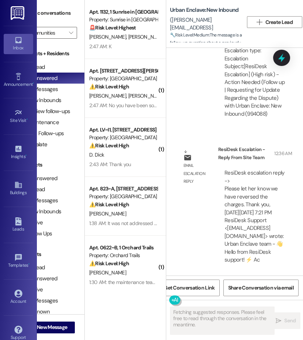
scroll to position [5630, 0]
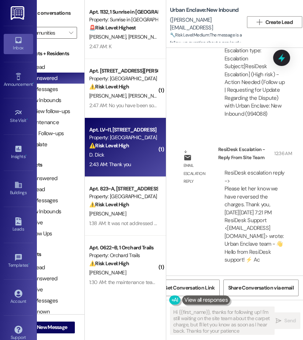
type textarea "Hi {{first_name}}, thanks for following up! I'm still waiting on the site team …"
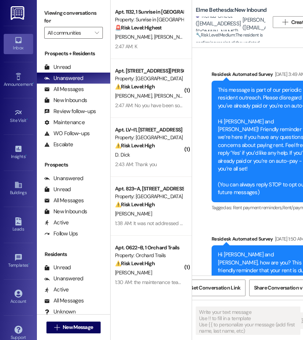
scroll to position [15367, 0]
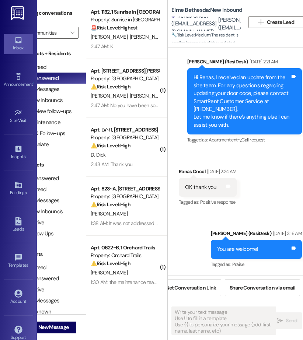
type textarea "Fetching suggested responses. Please feel free to read through the conversation…"
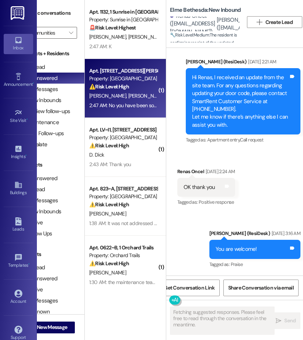
scroll to position [15481, 0]
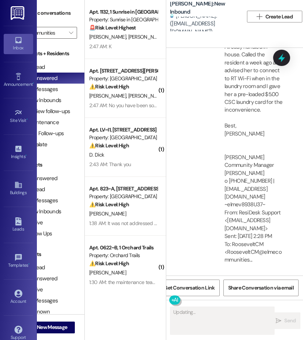
scroll to position [12893, 0]
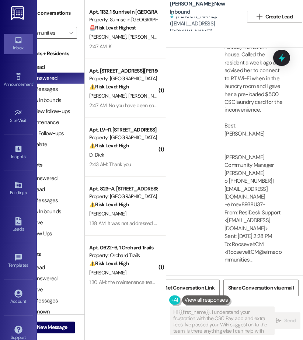
type textarea "Hi {{first_name}}, I understand your frustration with the CSC Pay app and extra…"
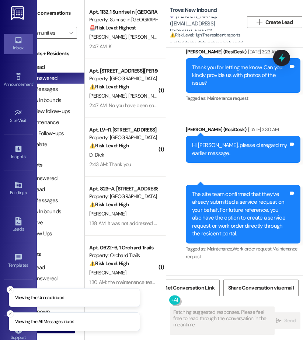
scroll to position [2205, 0]
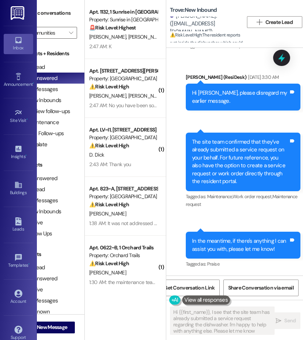
type textarea "Hi {{first_name}}, I see that the site team has already submitted a service req…"
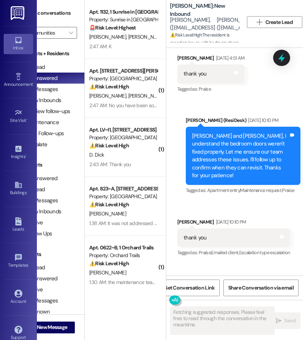
scroll to position [660, 0]
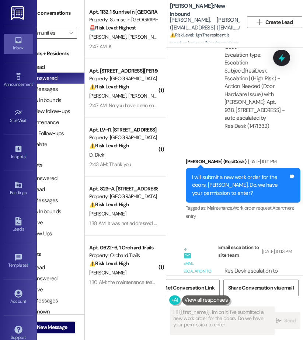
type textarea "Hi {{first_name}}, I'm on it! I've submitted a new work order for the doors. Do…"
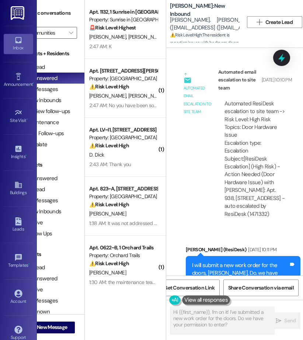
scroll to position [1081, 0]
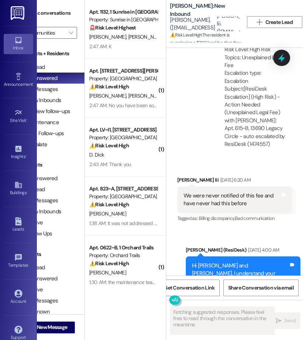
scroll to position [1796, 0]
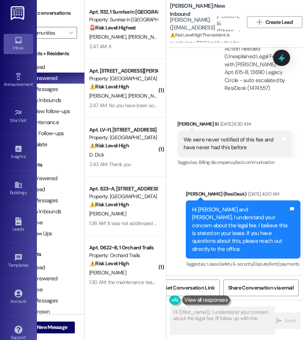
type textarea "Hi {{first_name}}, I understand your concern about the legal fee. I'll follow u…"
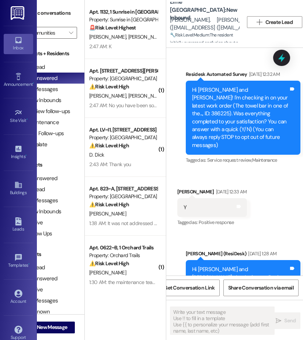
scroll to position [0, 26]
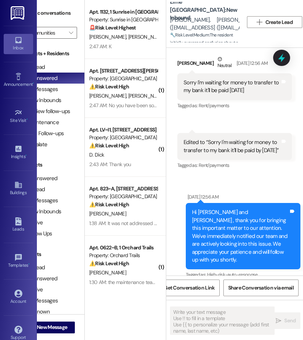
type textarea "Fetching suggested responses. Please feel free to read through the conversation…"
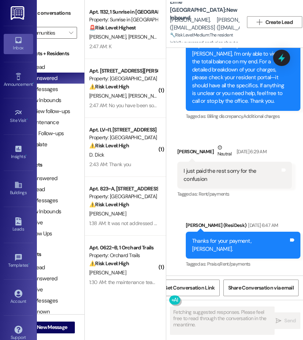
scroll to position [2215, 0]
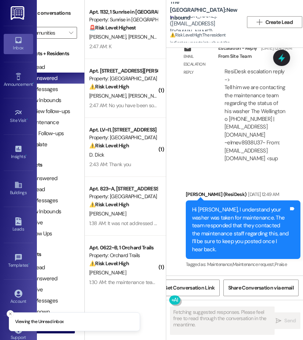
scroll to position [4404, 0]
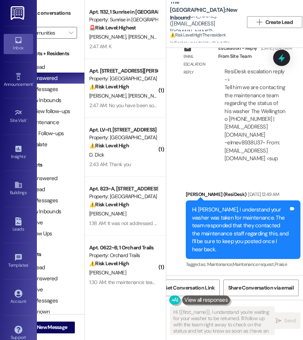
type textarea "Hi {{first_name}}, I understand you're waiting for your washer to be returned. …"
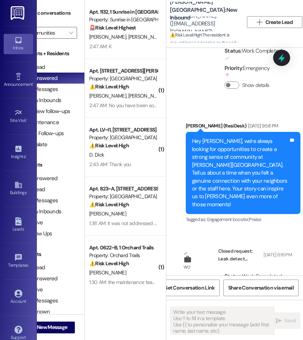
scroll to position [841, 0]
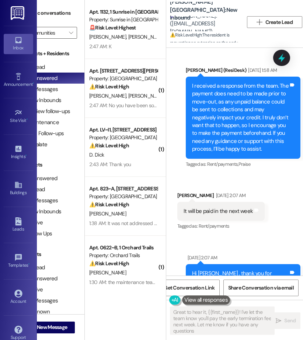
type textarea "Great to hear it, {{first_name}}! I've let the team know you'll pay the early t…"
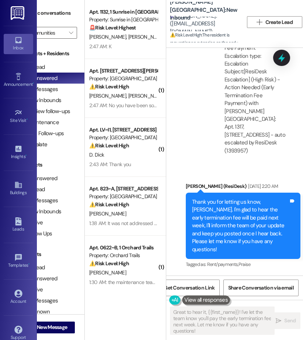
scroll to position [2434, 0]
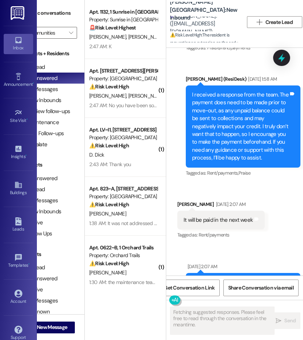
scroll to position [2021, 0]
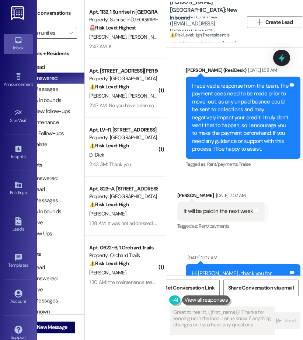
type textarea "Great to hear it, {{first_name}}! Thanks for keeping us in the loop. Let us kno…"
click at [187, 126] on div "I received a response from the team. The payment does need to be made prior to …" at bounding box center [243, 118] width 115 height 82
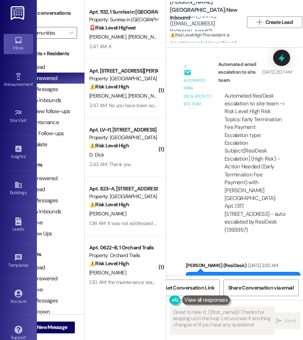
scroll to position [2434, 0]
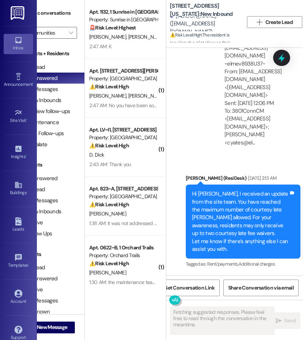
scroll to position [10459, 0]
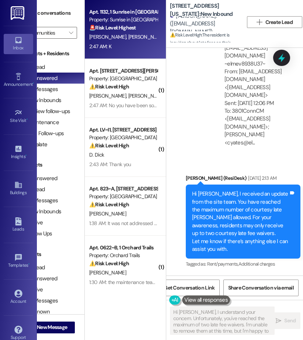
type textarea "Hi [PERSON_NAME], I understand your concern. Unfortunately, you've reached the …"
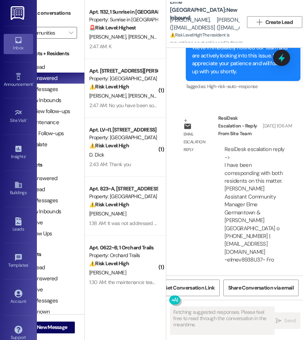
scroll to position [1419, 0]
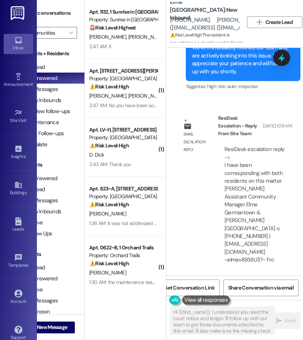
type textarea "Hi {{first_name}}, I understand you need the court notice and ledger. I'll foll…"
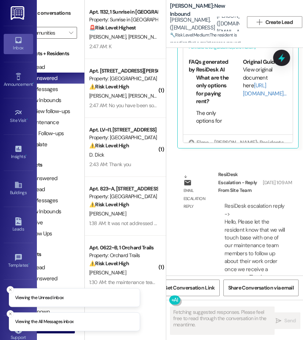
scroll to position [1880, 0]
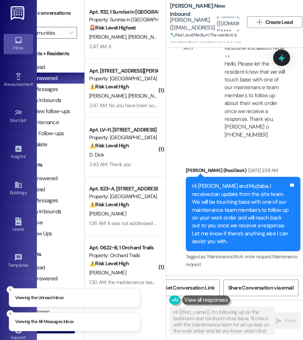
type textarea "Hi {{first_name}}, I'm following up on the bathroom and bedroom door issue. I'l…"
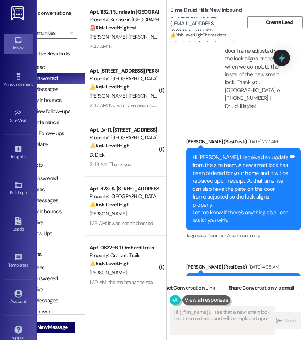
scroll to position [0, 26]
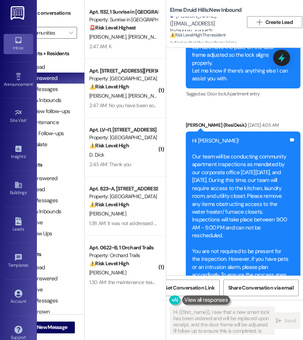
type textarea "Hi {{first_name}}, I see that a new smart lock has been ordered and will be rep…"
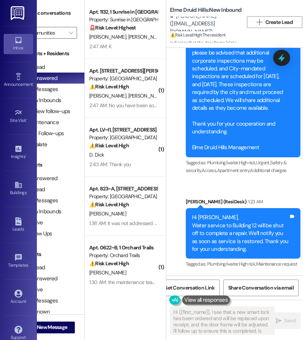
scroll to position [22352, 0]
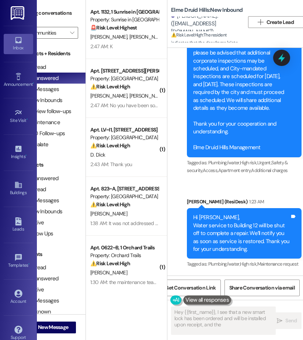
scroll to position [0, 26]
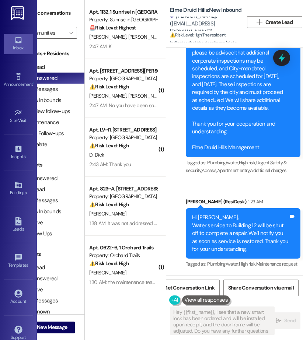
type textarea "Hey {{first_name}}, I see that a new smart lock has been ordered and will be in…"
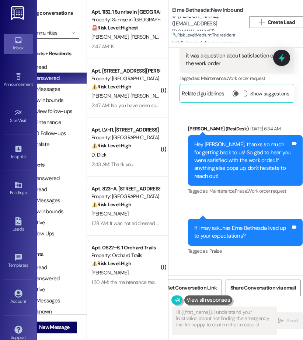
scroll to position [0, 26]
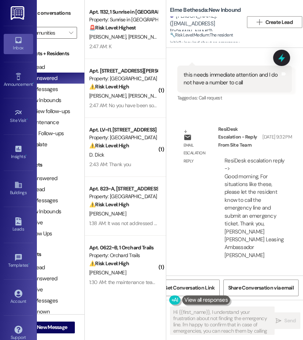
type textarea "Hi {{first_name}}, I understand your frustration about not finding the emergenc…"
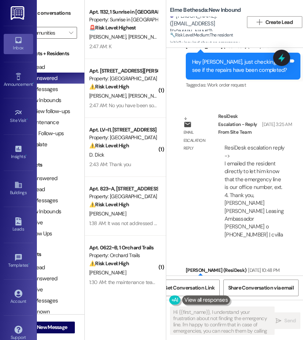
scroll to position [2628, 0]
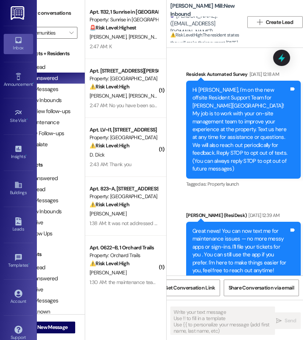
scroll to position [1517, 0]
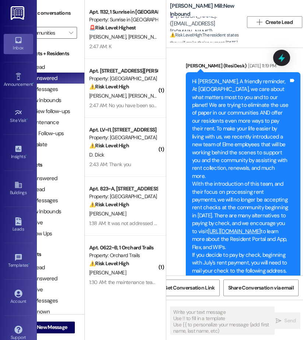
type textarea "Fetching suggested responses. Please feel free to read through the conversation…"
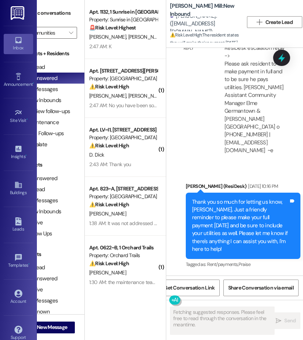
scroll to position [11319, 0]
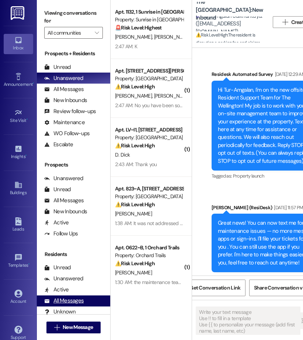
scroll to position [0, 26]
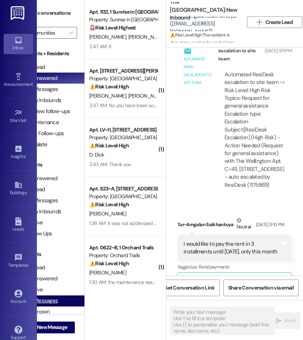
type textarea "Fetching suggested responses. Please feel free to read through the conversation…"
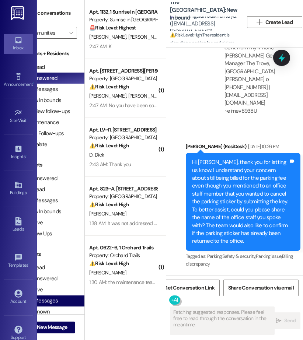
scroll to position [14415, 0]
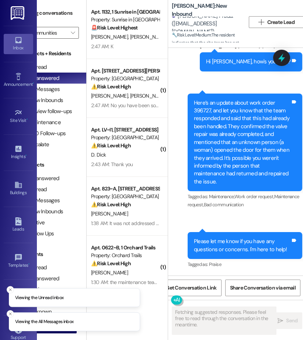
scroll to position [0, 26]
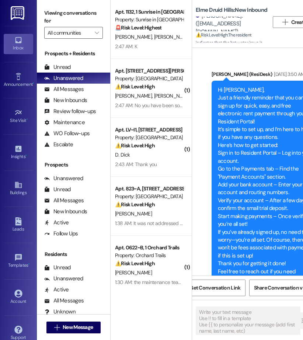
scroll to position [0, 22]
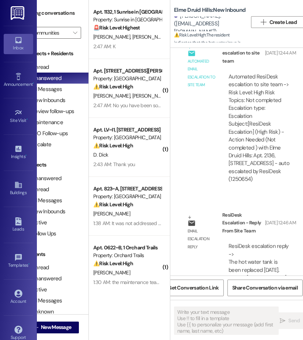
type textarea "Fetching suggested responses. Please feel free to read through the conversation…"
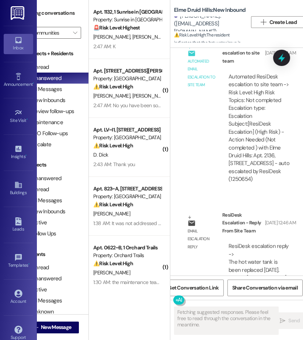
scroll to position [0, 26]
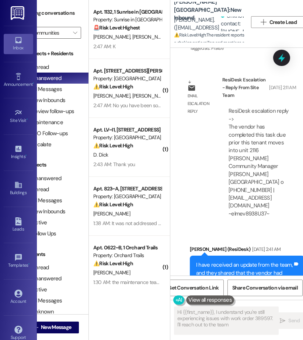
scroll to position [0, 26]
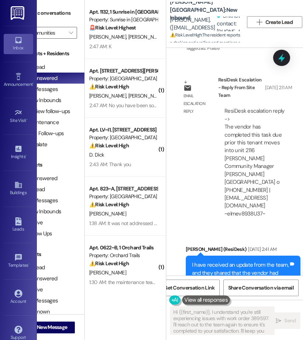
type textarea "Hi {{first_name}}, I understand you're still experiencing issues with work orde…"
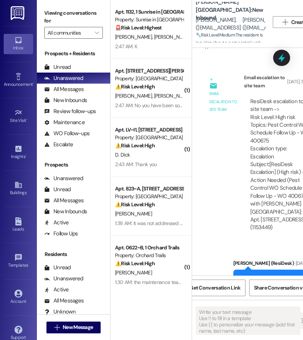
scroll to position [0, 26]
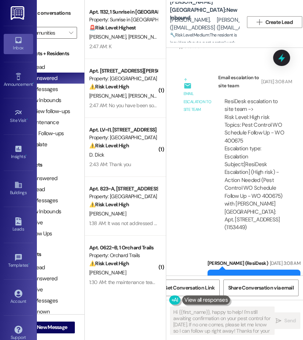
type textarea "Hi {{first_name}}, happy to help! I'm still awaiting confirmation on your pest …"
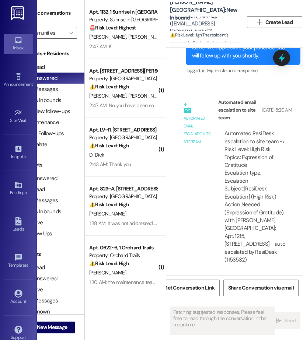
scroll to position [15308, 0]
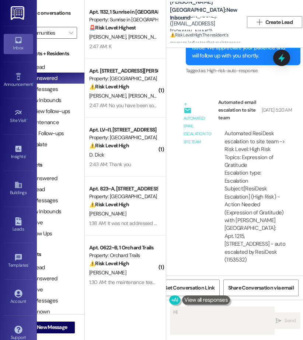
type textarea "Hi"
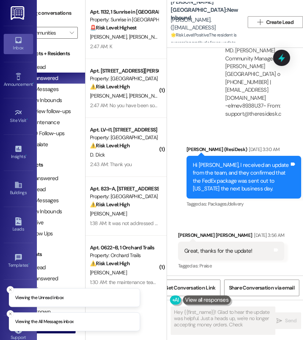
scroll to position [0, 26]
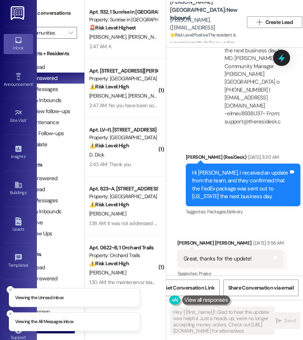
type textarea "Hey {{first_name}}! Glad to hear the update was helpful. Just a heads up, we're…"
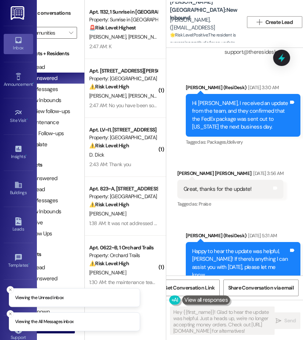
scroll to position [2246, 0]
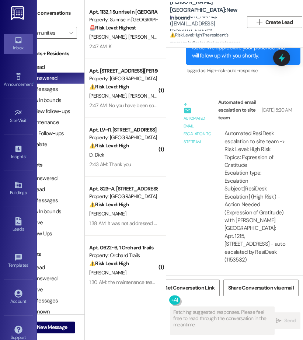
scroll to position [15308, 0]
type textarea "Hi {{first_name}}, thanks for the update! I'm glad to hear someone is checking …"
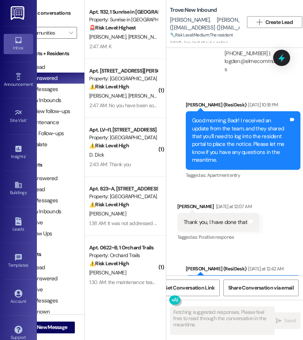
scroll to position [2187, 0]
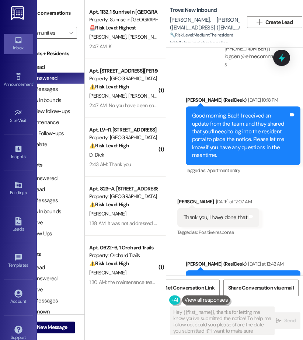
type textarea "Hey {{first_name}}, thanks for letting me know you've submitted the notice! To …"
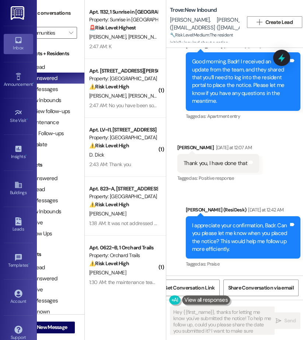
scroll to position [2273, 0]
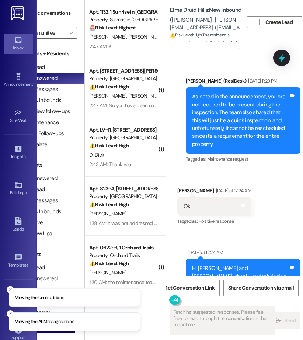
scroll to position [14878, 0]
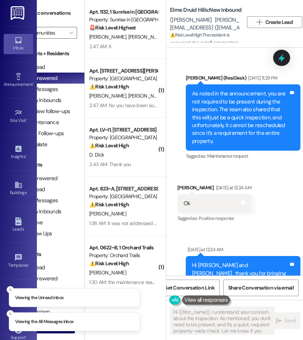
type textarea "Hi {{first_name}}, I understand your concern about the inspection. As mentioned…"
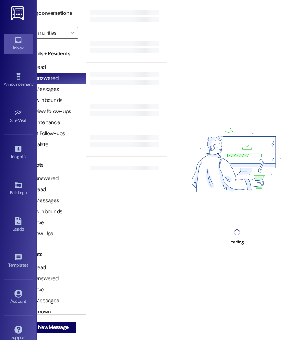
scroll to position [0, 26]
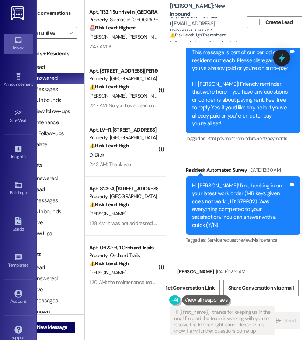
type textarea "Hi {{first_name}}, thanks for keeping us in the loop! I'm glad the team is work…"
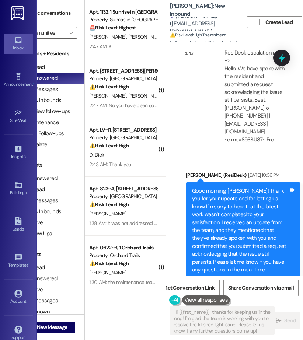
scroll to position [2023, 0]
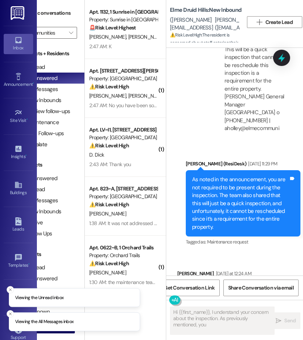
scroll to position [14878, 0]
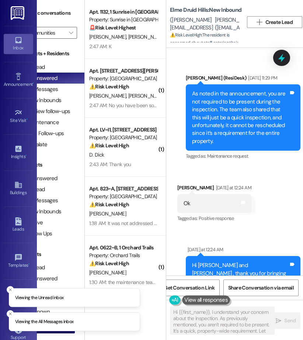
type textarea "Hi {{first_name}}, I understand your concern about the inspection. As previousl…"
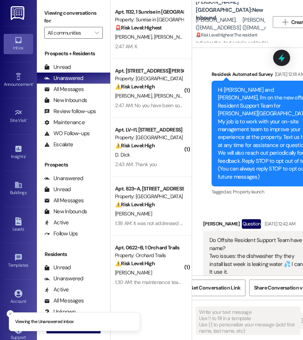
type textarea "Fetching suggested responses. Please feel free to read through the conversation…"
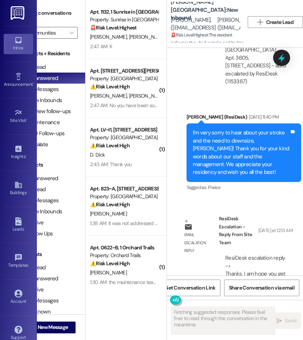
scroll to position [0, 26]
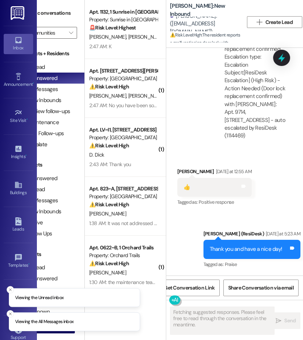
scroll to position [5750, 0]
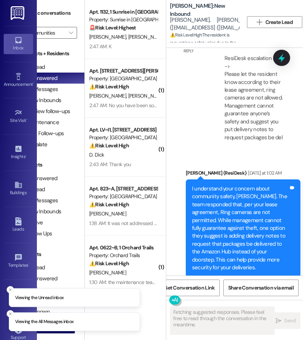
scroll to position [16790, 0]
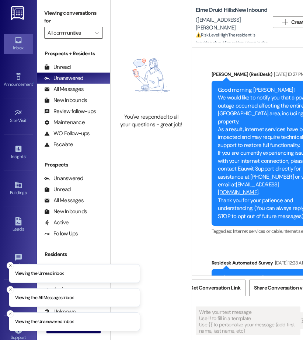
type textarea "Fetching suggested responses. Please feel free to read through the conversation…"
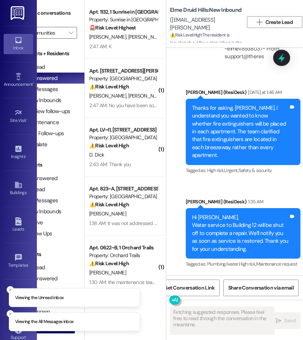
scroll to position [5881, 0]
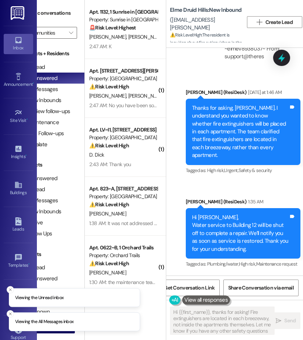
type textarea "Hi {{first_name}}, thanks for asking! Fire extinguishers are located in each br…"
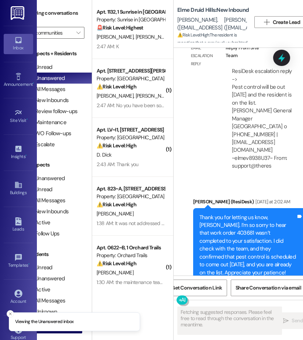
scroll to position [0, 26]
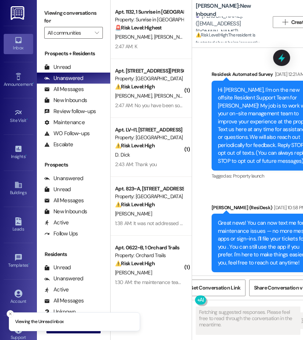
type textarea "Fetching suggested responses. Please feel free to read through the conversation…"
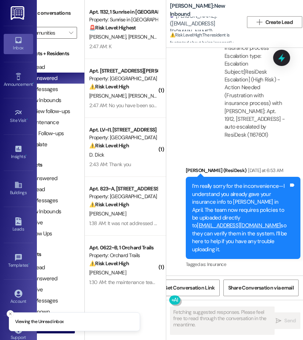
scroll to position [30565, 0]
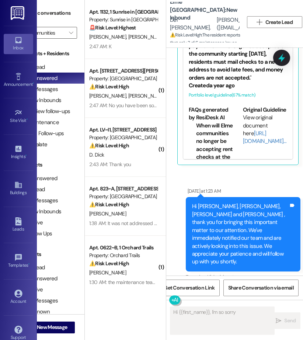
scroll to position [3150, 0]
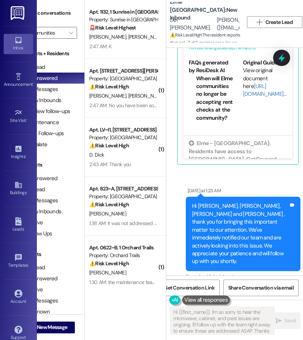
type textarea "Hi {{first_name}}, I'm so sorry to hear the microwave, cabinet, and pest issues…"
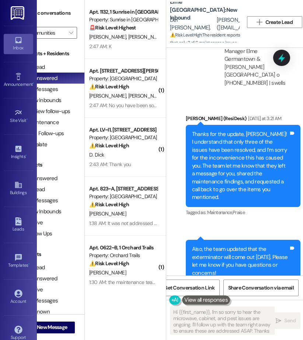
scroll to position [3889, 0]
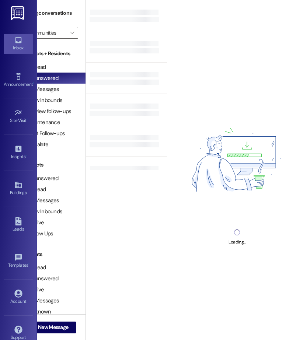
scroll to position [0, 26]
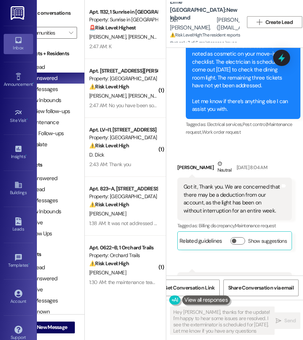
type textarea "Hey [PERSON_NAME], thanks for the update! I'm happy to hear some issues are res…"
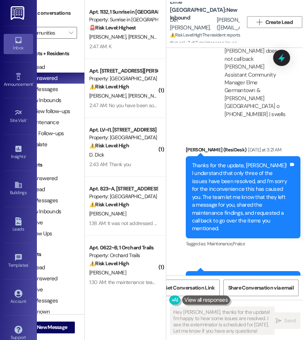
scroll to position [3889, 0]
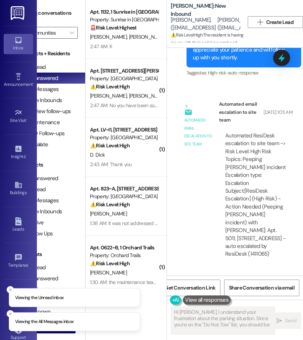
scroll to position [0, 26]
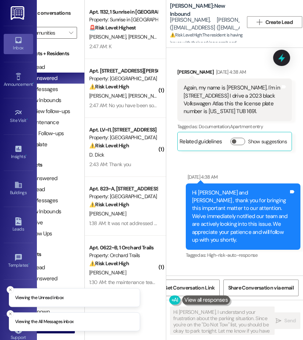
type textarea "Hi James, I understand your frustration about the parking situation. Since you'…"
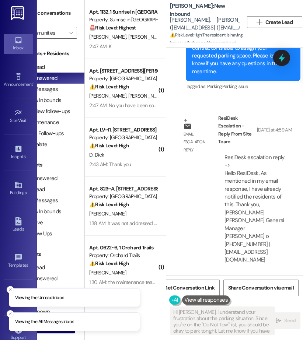
scroll to position [3109, 0]
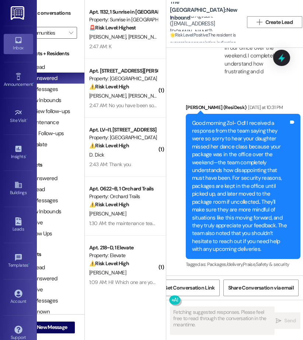
scroll to position [1274, 0]
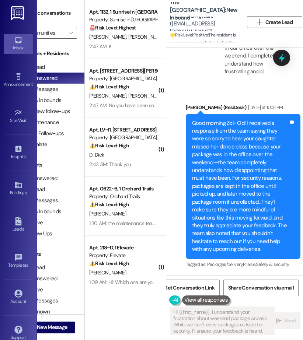
type textarea "Hi {{first_name}}, I understand your frustration about weekend package access. …"
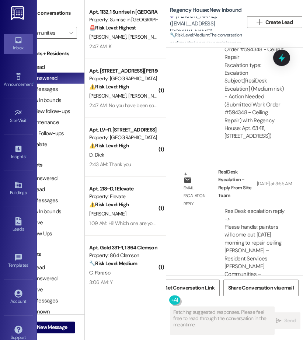
scroll to position [3183, 0]
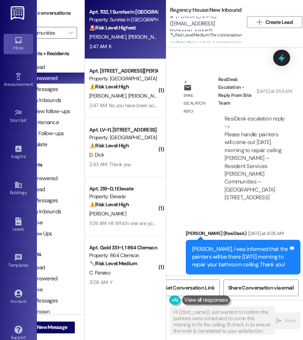
type textarea "Hi {{first_name}}, just wanted to confirm the painters were scheduled to come t…"
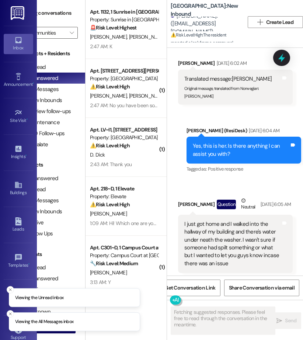
scroll to position [0, 26]
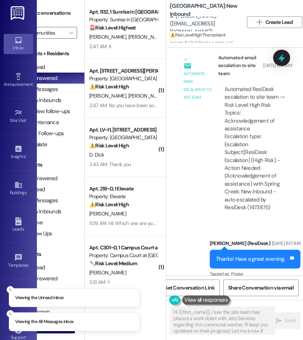
type textarea "Hi {{first_name}}, I see the site team has placed a work ticket with Jetz Servi…"
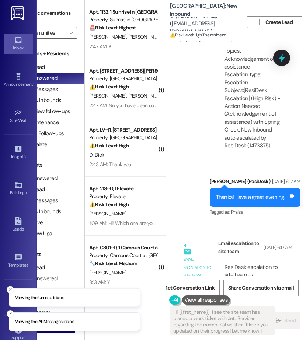
scroll to position [1515, 0]
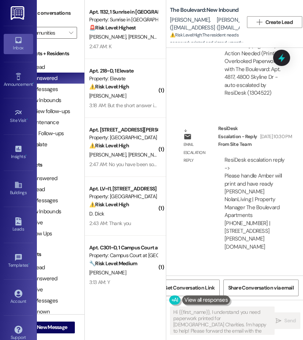
scroll to position [13108, 0]
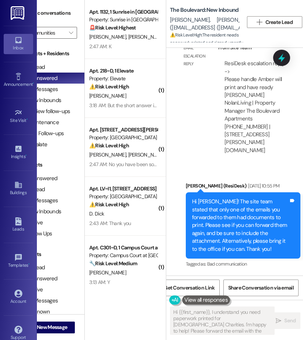
type textarea "Hi {{first_name}}, I understand you need paperwork printed for Catholic Chariti…"
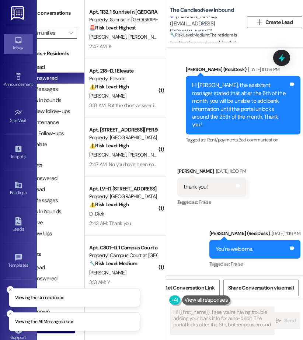
scroll to position [7151, 0]
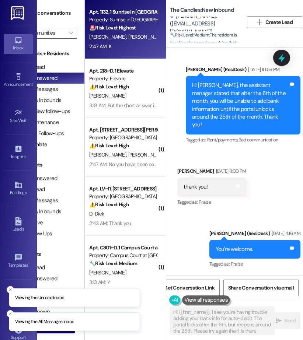
type textarea "Hi {{first_name}}, I see you're having trouble adding your bank info for auto-d…"
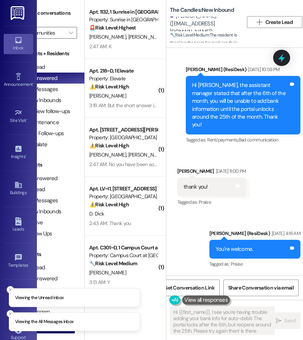
scroll to position [7214, 0]
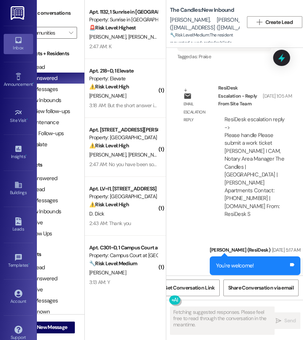
scroll to position [2517, 0]
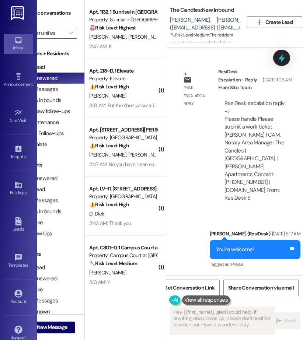
type textarea "Hey {{first_name}}, glad I could help! If anything else comes up, please don't …"
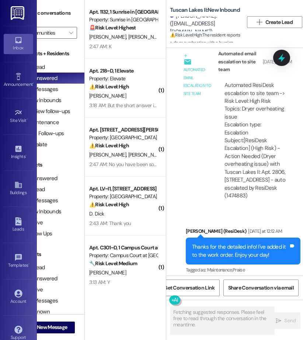
scroll to position [1581, 0]
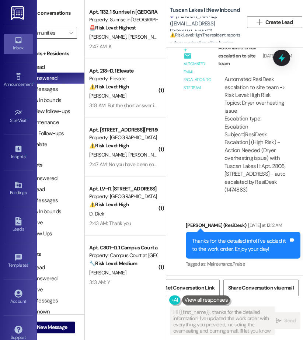
type textarea "Hi {{first_name}}, thanks for the detailed information! I've updated the work o…"
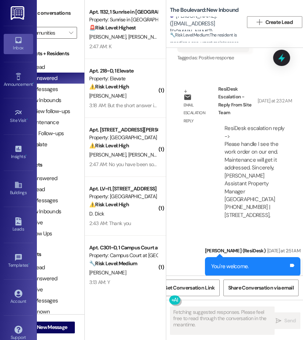
scroll to position [6540, 0]
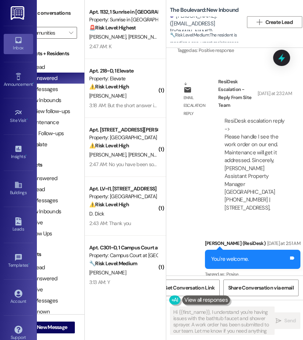
type textarea "Hi {{first_name}}, I understand you're having issues with the bathtub faucet an…"
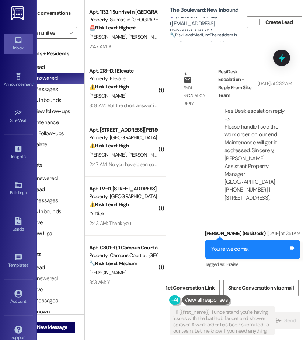
scroll to position [6765, 0]
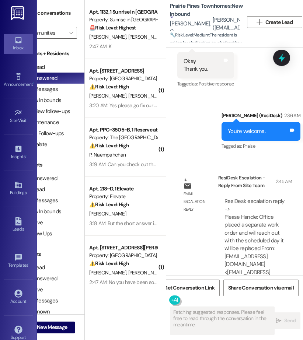
scroll to position [3050, 0]
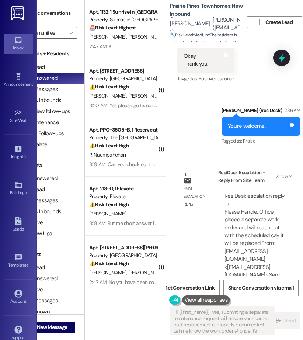
type textarea "Hi {{first_name}}, yes, submitting a separate maintenance request will ensure y…"
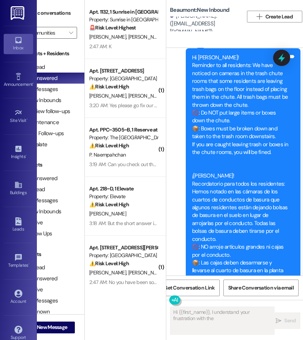
scroll to position [3819, 0]
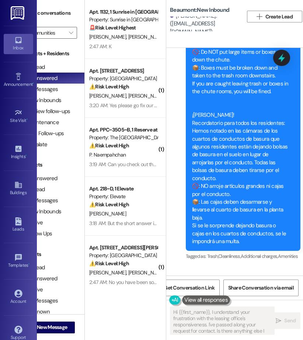
type textarea "Hi {{first_name}}, I understand your frustration with the leasing office's resp…"
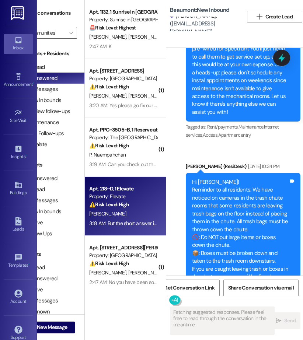
scroll to position [3737, 0]
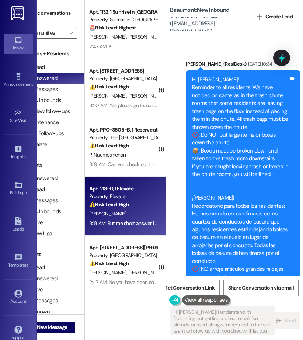
type textarea "Hi Jacob! I understand it's frustrating not getting a direct email. I've alread…"
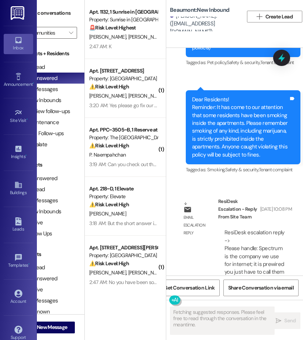
scroll to position [3383, 0]
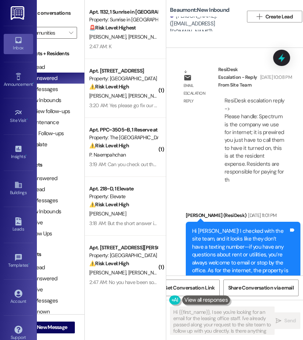
type textarea "Hi {{first_name}}, I see you're looking for an email for the leasing office sta…"
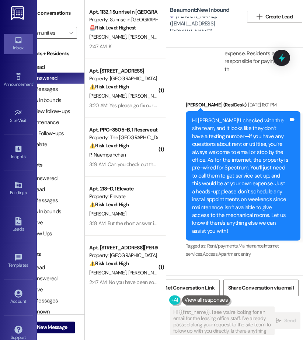
scroll to position [3668, 0]
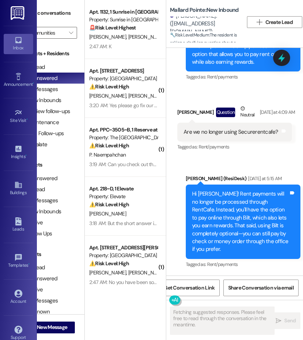
scroll to position [24394, 0]
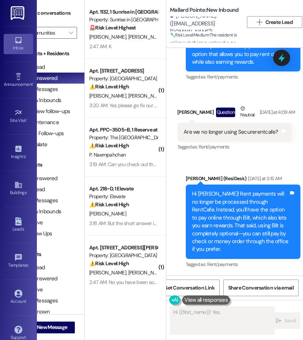
type textarea "Hi {{first_name}}! Yes, we've"
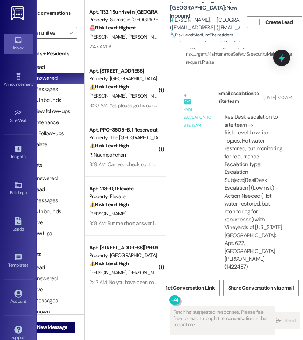
scroll to position [1924, 0]
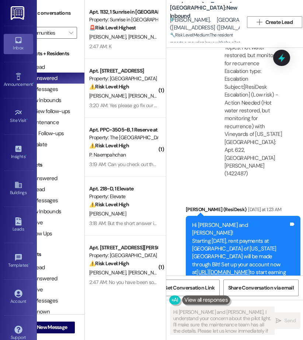
type textarea "Hi Collin and Steven, I understand your concern about the pilot light. I'll mak…"
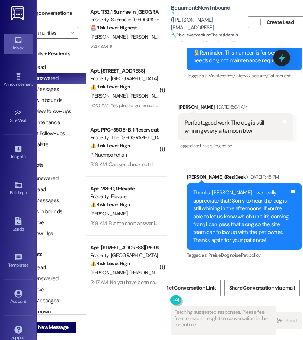
scroll to position [0, 26]
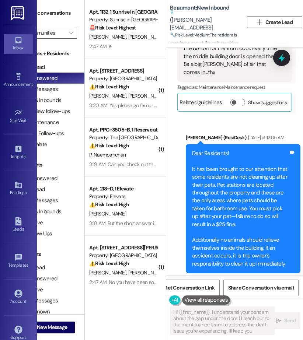
type textarea "Hi {{first_name}}, I understand your concern about the gap under the door. I'll…"
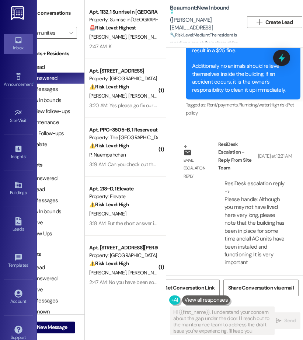
scroll to position [2988, 0]
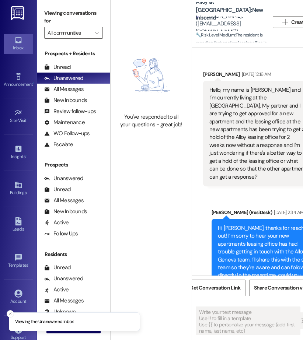
type textarea "Fetching suggested responses. Please feel free to read through the conversation…"
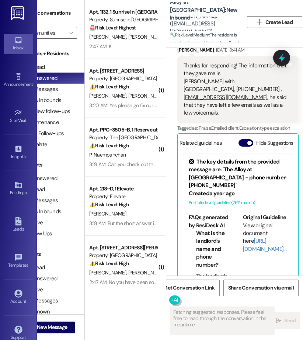
scroll to position [413, 0]
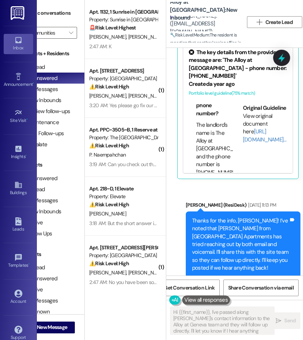
type textarea "Hi {{first_name}}, I've passed along Johann's contact information to the Alloy …"
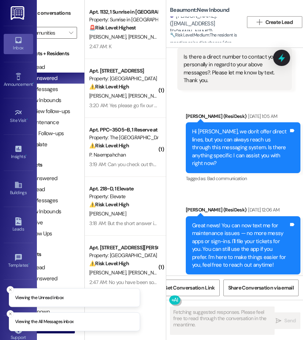
scroll to position [0, 26]
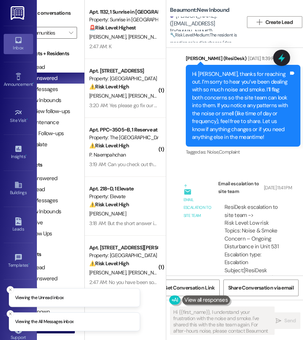
type textarea "Hi {{first_name}}, I understand your frustration with the noise and smoke. I've…"
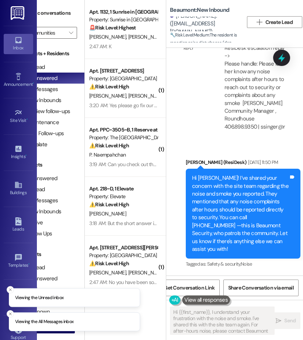
scroll to position [3071, 0]
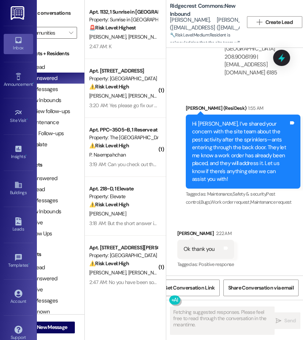
scroll to position [1637, 0]
type textarea "Hi {{first_name}}, I'm glad to hear the team is already on it! Let me know if y…"
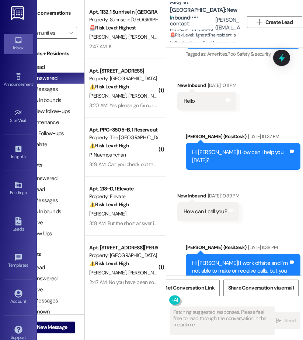
scroll to position [4195, 0]
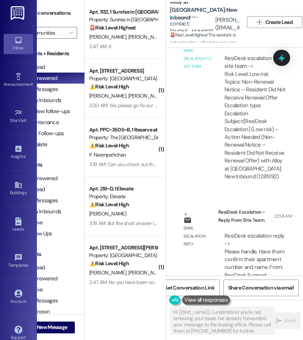
type textarea "Hi {{first_name}}, I understand you're not renewing your lease. I've already fo…"
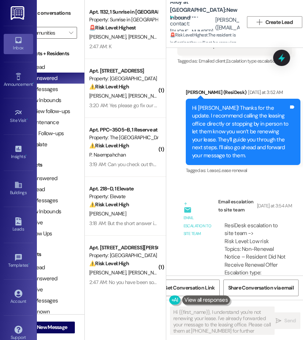
scroll to position [4006, 0]
